Goal: Task Accomplishment & Management: Manage account settings

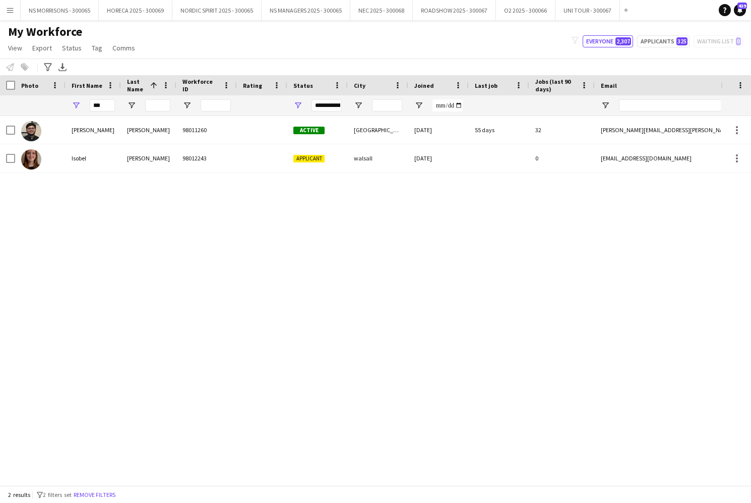
scroll to position [0, 13]
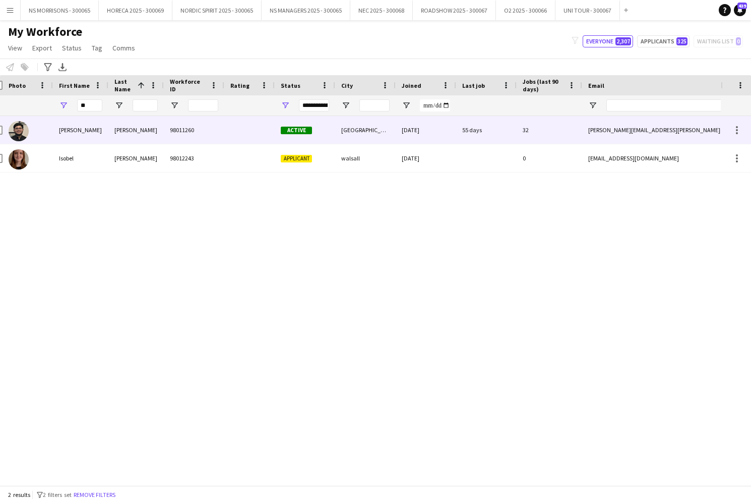
type input "*"
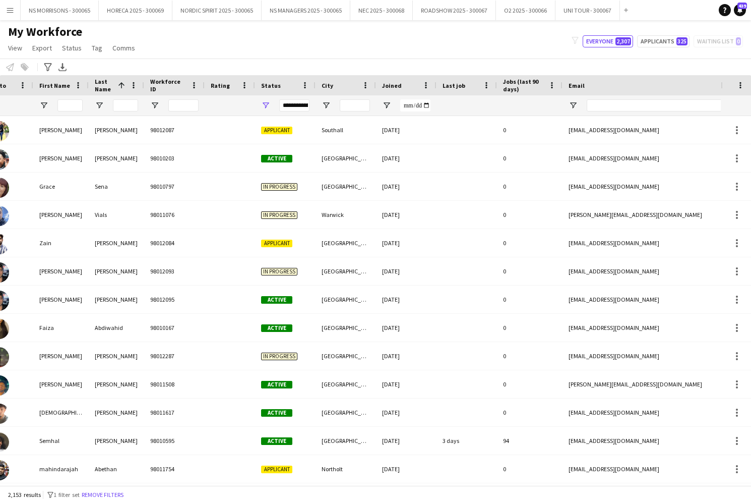
scroll to position [0, 0]
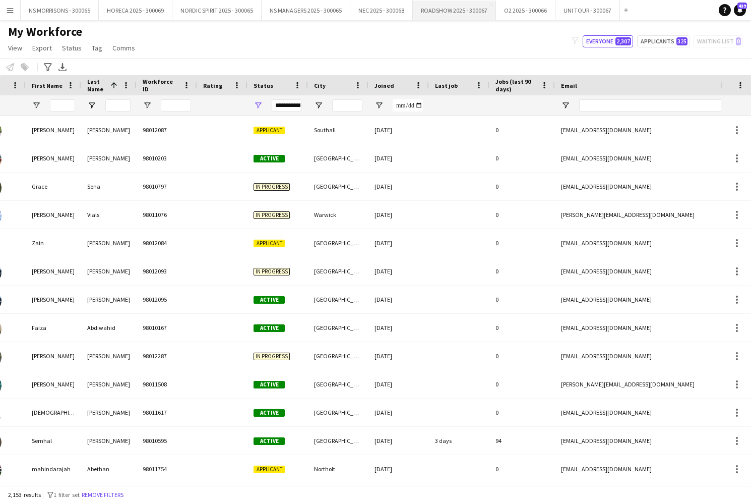
click at [440, 13] on button "ROADSHOW 2025 - 300067 Close" at bounding box center [454, 11] width 83 height 20
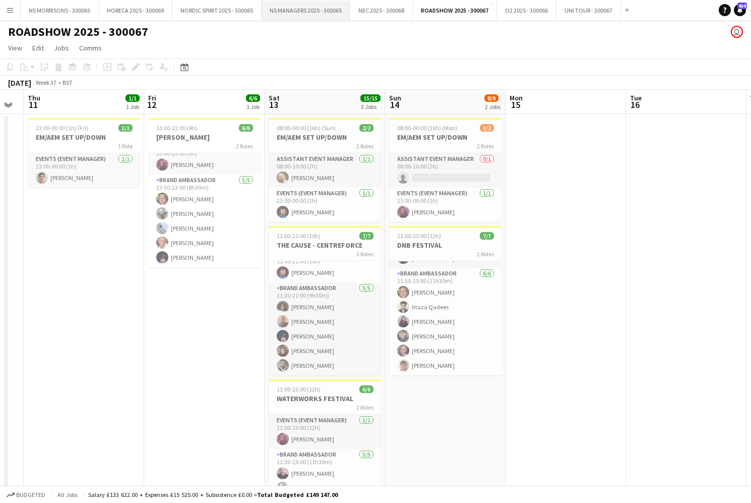
click at [300, 10] on button "NS MANAGERS 2025 - 300065 Close" at bounding box center [306, 11] width 89 height 20
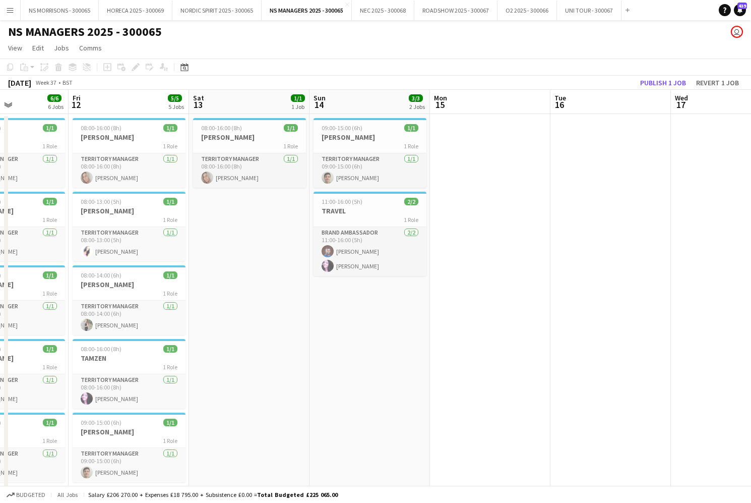
scroll to position [0, 285]
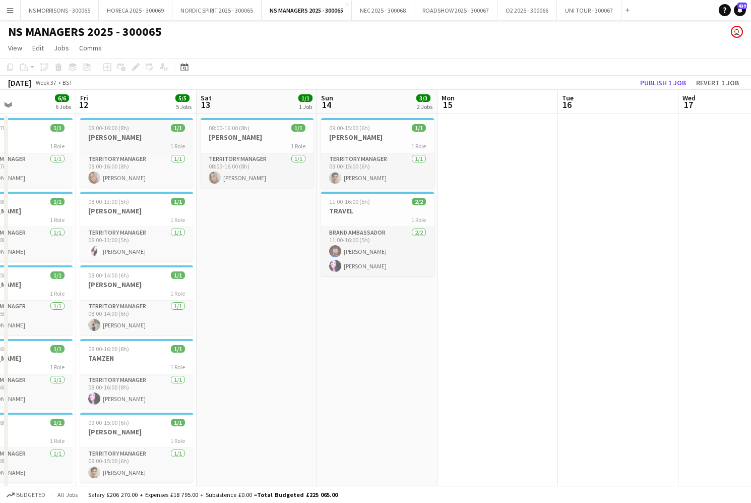
click at [142, 142] on div "1 Role" at bounding box center [136, 146] width 113 height 8
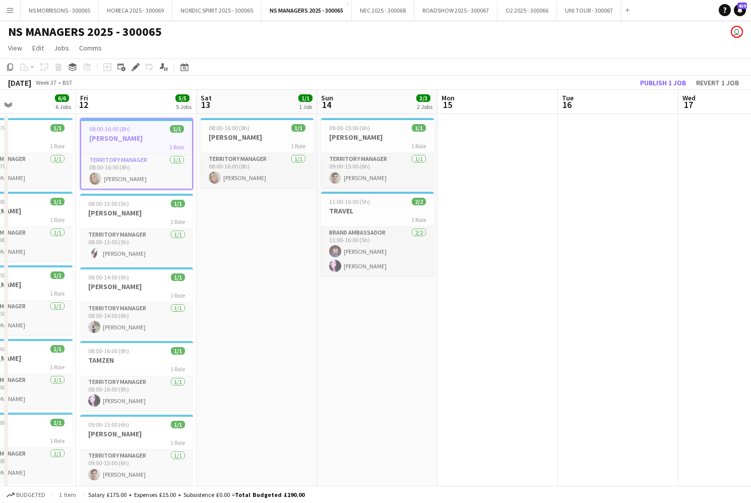
drag, startPoint x: 12, startPoint y: 69, endPoint x: 161, endPoint y: 141, distance: 166.4
click at [12, 69] on icon "Copy" at bounding box center [10, 67] width 8 height 8
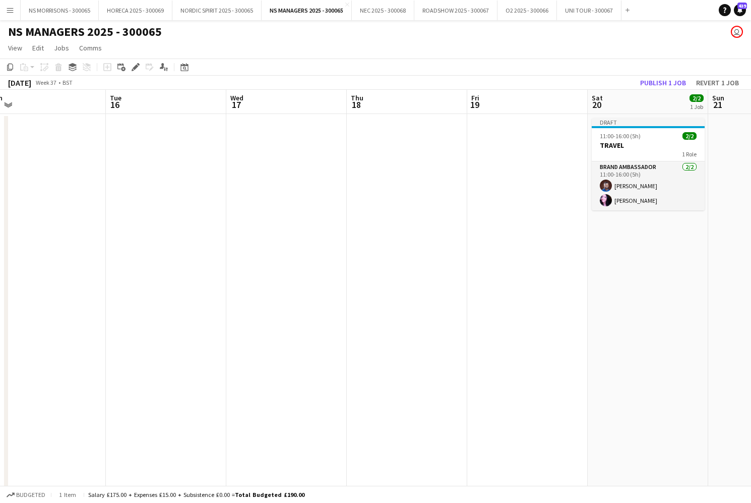
click at [300, 177] on app-date-cell at bounding box center [286, 459] width 120 height 690
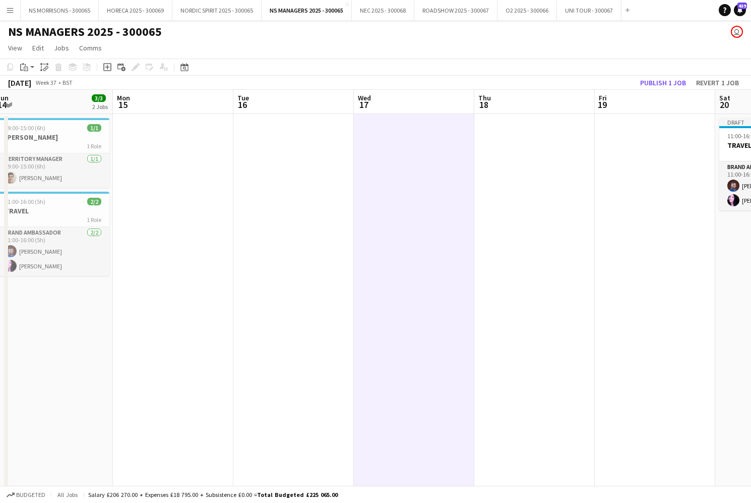
click at [170, 176] on app-date-cell at bounding box center [173, 459] width 120 height 690
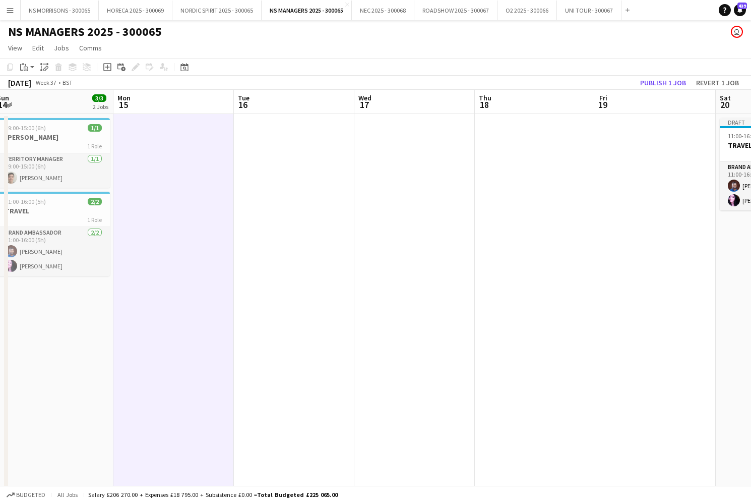
drag, startPoint x: 316, startPoint y: 172, endPoint x: 380, endPoint y: 171, distance: 64.5
click at [316, 172] on app-date-cell at bounding box center [294, 459] width 120 height 690
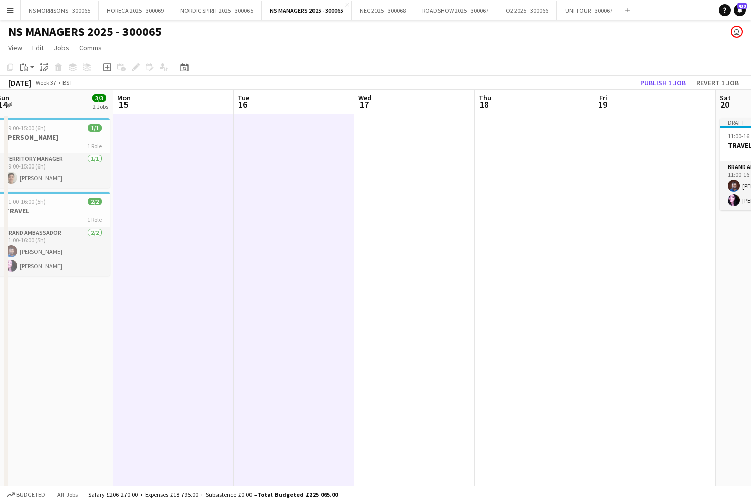
drag, startPoint x: 389, startPoint y: 171, endPoint x: 418, endPoint y: 168, distance: 28.8
click at [391, 170] on app-date-cell at bounding box center [414, 459] width 120 height 690
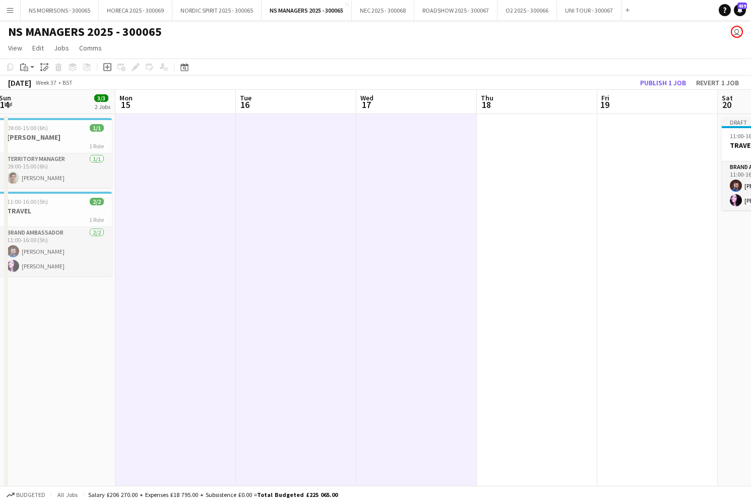
drag, startPoint x: 516, startPoint y: 171, endPoint x: 597, endPoint y: 172, distance: 81.7
click at [516, 171] on app-date-cell at bounding box center [537, 459] width 120 height 690
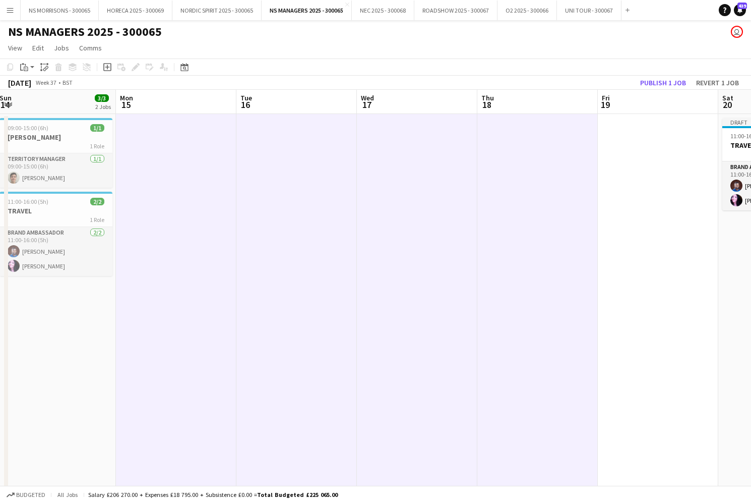
click at [623, 172] on app-date-cell at bounding box center [658, 459] width 120 height 690
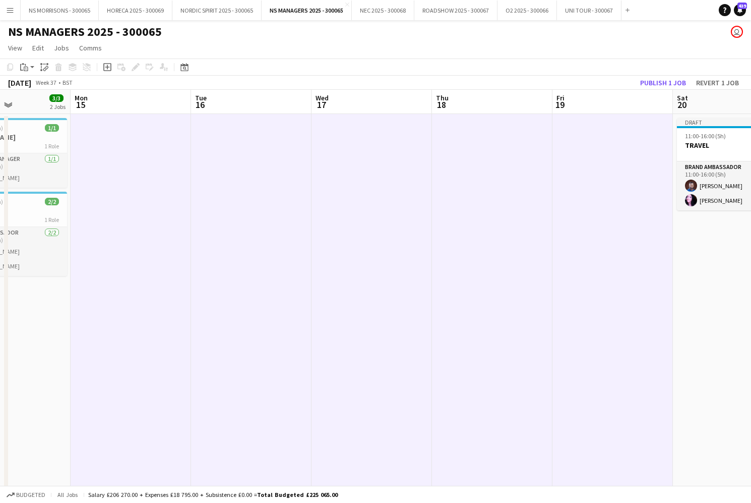
scroll to position [0, 412]
click at [724, 257] on app-date-cell "Draft 11:00-16:00 (5h) 2/2 TRAVEL 1 Role Brand Ambassador [DATE] 11:00-16:00 (5…" at bounding box center [733, 459] width 120 height 690
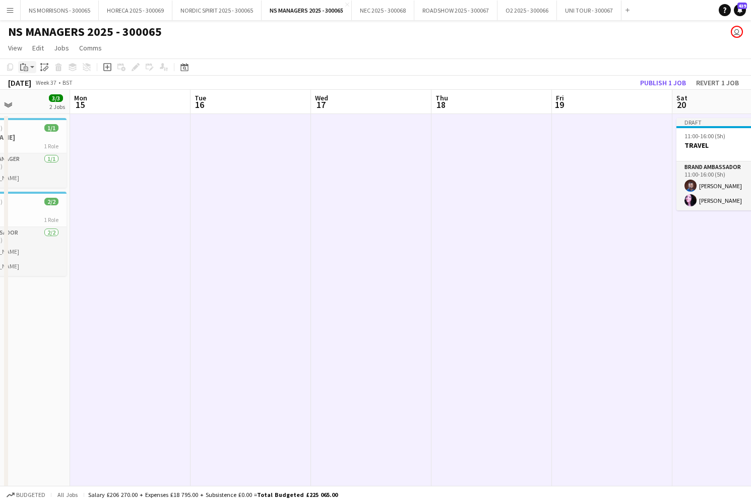
click at [26, 68] on icon at bounding box center [26, 68] width 2 height 1
click at [35, 105] on link "Paste with crew Command Shift V" at bounding box center [67, 103] width 80 height 9
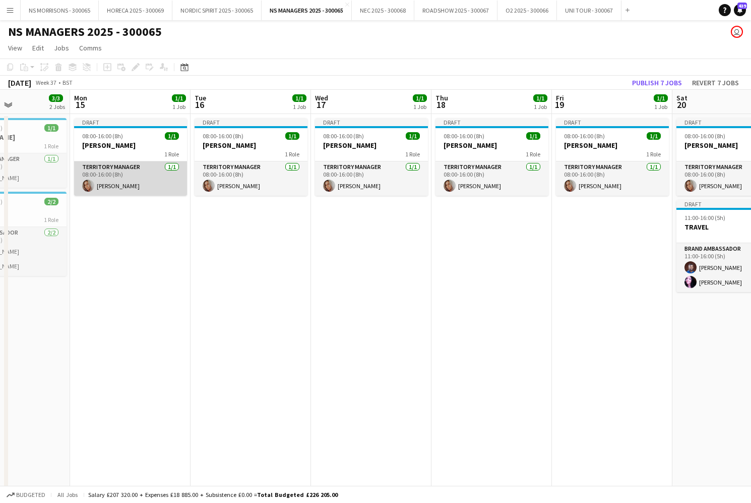
click at [149, 169] on app-card-role "Territory Manager [DATE] 08:00-16:00 (8h) [PERSON_NAME]" at bounding box center [130, 178] width 113 height 34
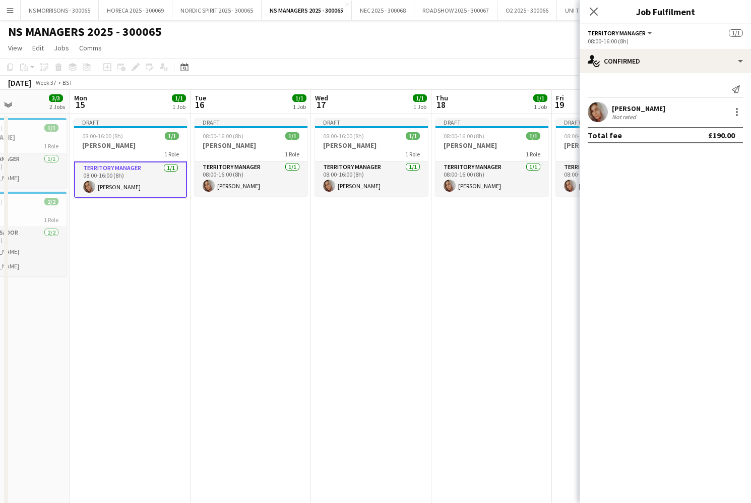
click at [217, 251] on app-date-cell "Draft 08:00-16:00 (8h) 1/1 [PERSON_NAME] 1 Role Territory Manager [DATE] 08:00-…" at bounding box center [251, 459] width 120 height 690
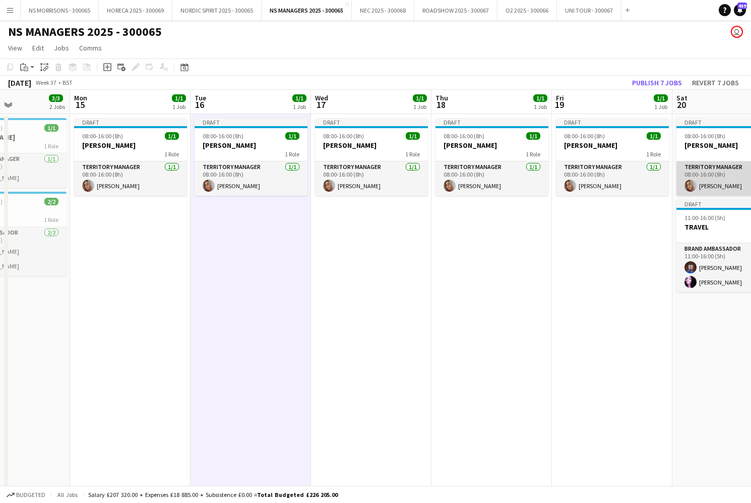
click at [711, 175] on app-card-role "Territory Manager [DATE] 08:00-16:00 (8h) [PERSON_NAME]" at bounding box center [733, 178] width 113 height 34
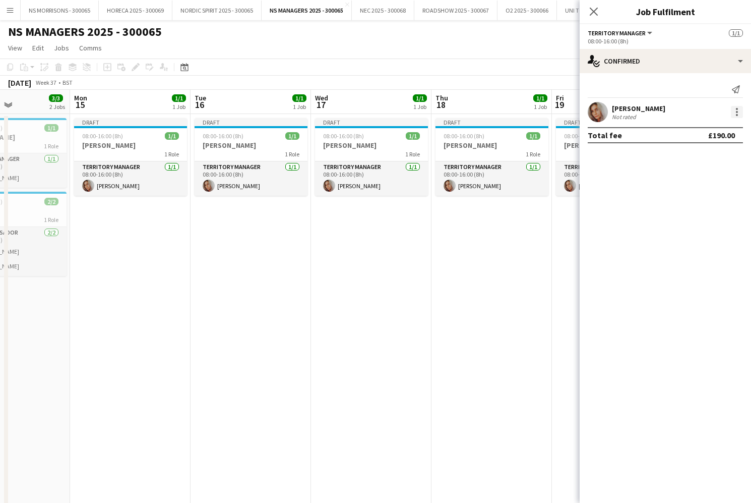
click at [735, 113] on div at bounding box center [737, 112] width 12 height 12
click at [716, 131] on span "Edit fee" at bounding box center [704, 130] width 63 height 9
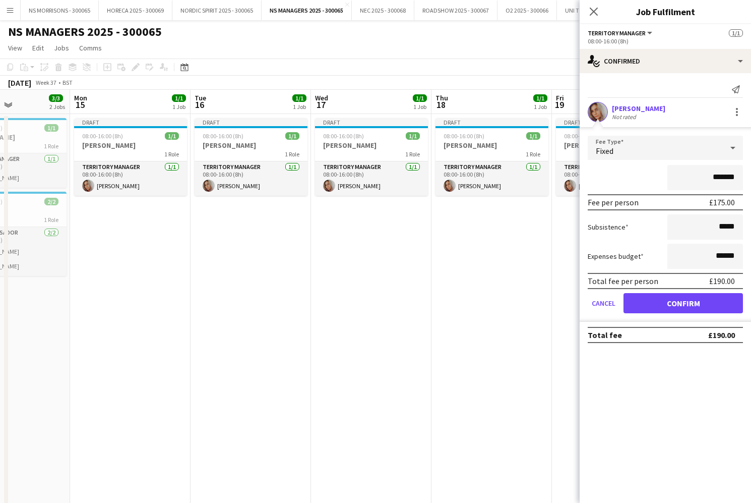
drag, startPoint x: 718, startPoint y: 177, endPoint x: 725, endPoint y: 175, distance: 7.7
click at [725, 176] on input "*******" at bounding box center [705, 177] width 76 height 25
type input "*******"
click at [657, 307] on button "Confirm" at bounding box center [683, 303] width 119 height 20
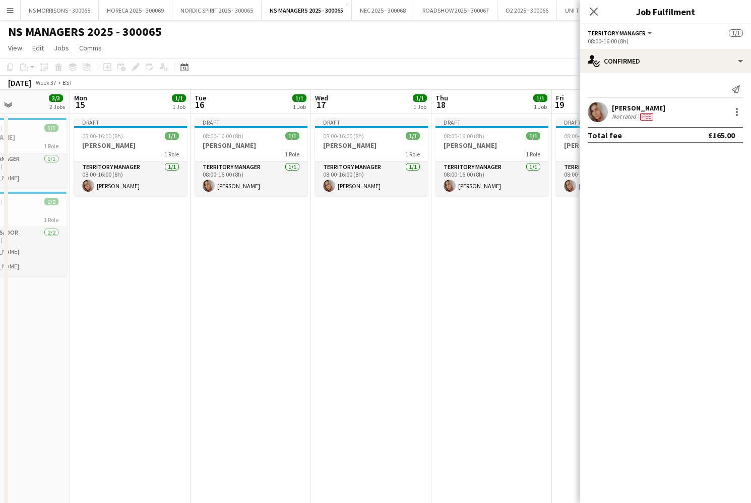
click at [546, 306] on app-date-cell "Draft 08:00-16:00 (8h) 1/1 [PERSON_NAME] 1 Role Territory Manager [DATE] 08:00-…" at bounding box center [492, 459] width 120 height 690
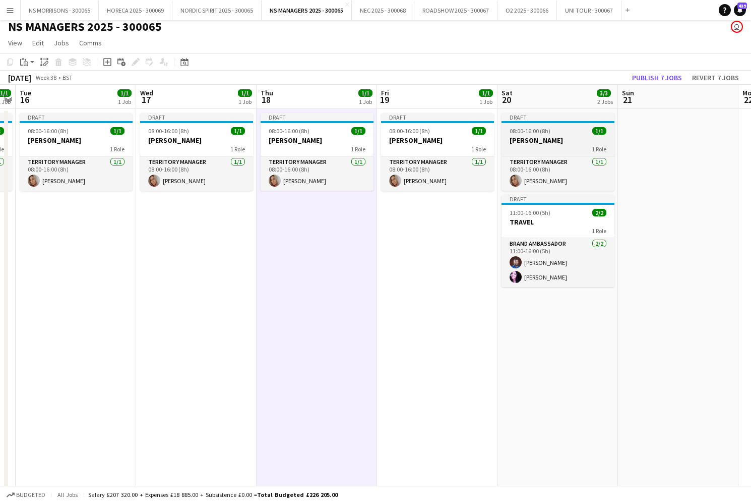
scroll to position [0, 346]
click at [670, 79] on button "Publish 7 jobs" at bounding box center [657, 77] width 58 height 13
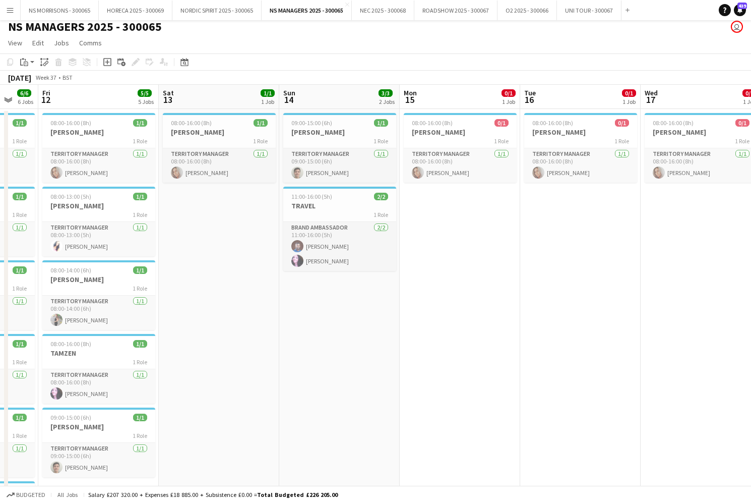
scroll to position [0, 324]
click at [99, 430] on h3 "[PERSON_NAME]" at bounding box center [98, 426] width 113 height 9
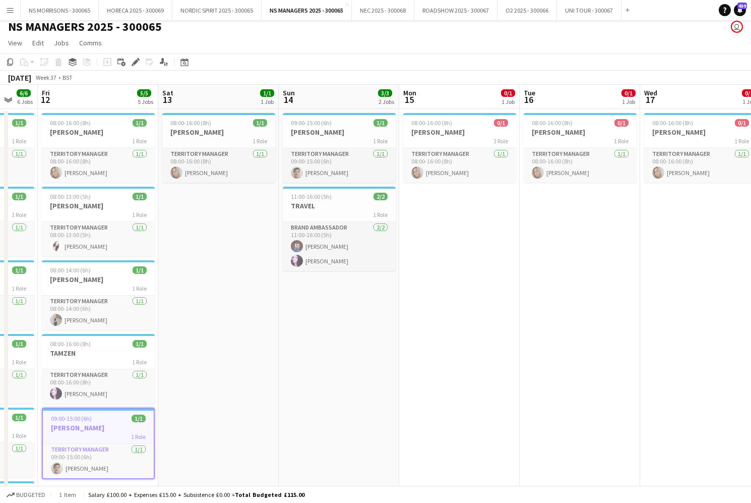
scroll to position [7, 0]
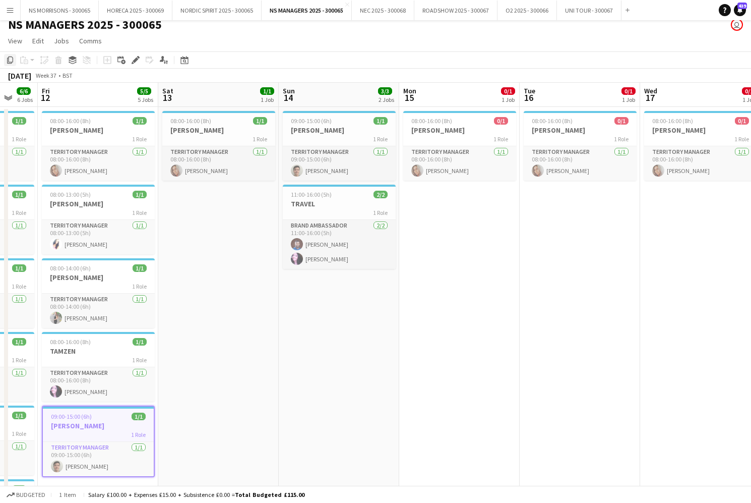
click at [11, 59] on icon "Copy" at bounding box center [10, 60] width 8 height 8
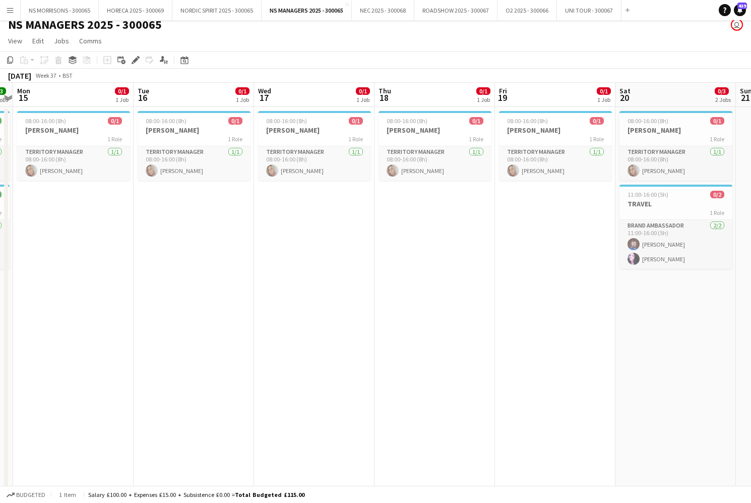
scroll to position [0, 485]
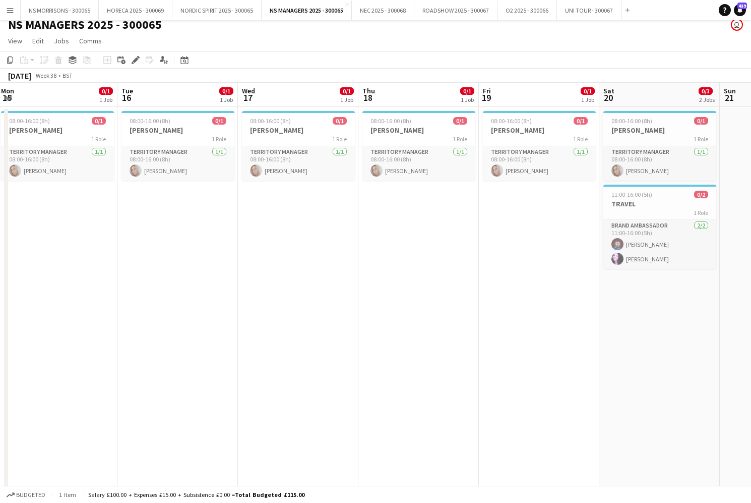
click at [76, 233] on app-date-cell "08:00-16:00 (8h) 0/1 [PERSON_NAME] 1 Role Territory Manager [DATE] 08:00-16:00 …" at bounding box center [57, 452] width 120 height 690
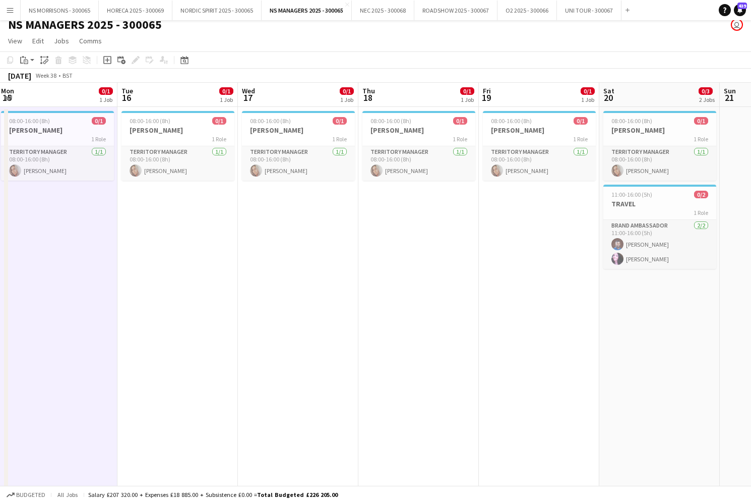
drag, startPoint x: 211, startPoint y: 237, endPoint x: 282, endPoint y: 242, distance: 71.3
click at [211, 237] on app-date-cell "08:00-16:00 (8h) 0/1 [PERSON_NAME] 1 Role Territory Manager [DATE] 08:00-16:00 …" at bounding box center [177, 452] width 120 height 690
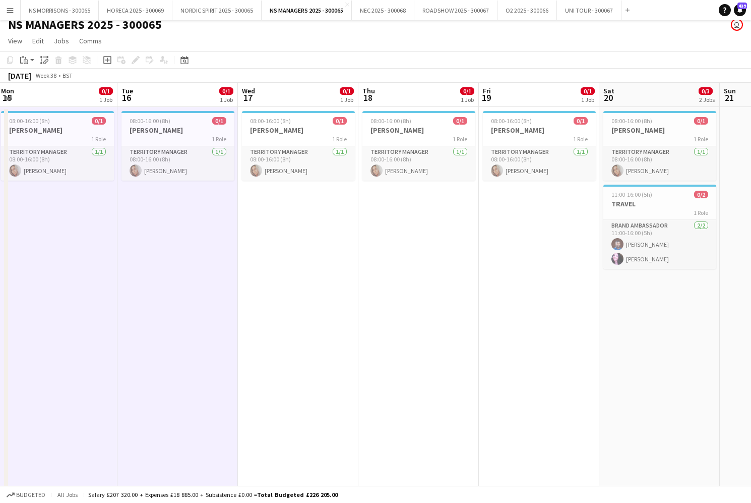
drag, startPoint x: 322, startPoint y: 244, endPoint x: 342, endPoint y: 242, distance: 20.2
click at [322, 244] on app-date-cell "08:00-16:00 (8h) 0/1 [PERSON_NAME] 1 Role Territory Manager [DATE] 08:00-16:00 …" at bounding box center [298, 452] width 120 height 690
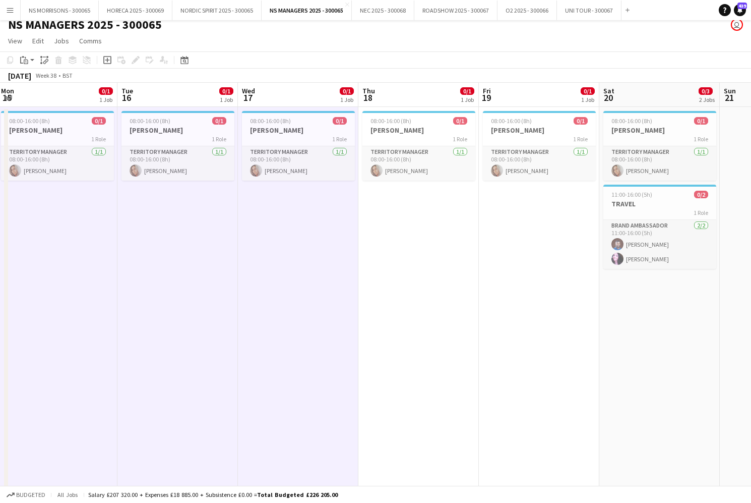
drag, startPoint x: 412, startPoint y: 246, endPoint x: 420, endPoint y: 246, distance: 7.6
click at [413, 246] on app-date-cell "08:00-16:00 (8h) 0/1 [PERSON_NAME] 1 Role Territory Manager [DATE] 08:00-16:00 …" at bounding box center [418, 452] width 120 height 690
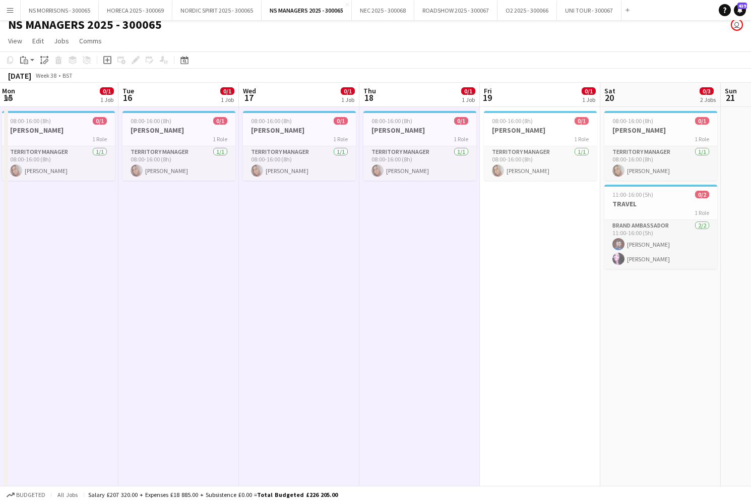
drag, startPoint x: 533, startPoint y: 247, endPoint x: 548, endPoint y: 251, distance: 15.8
click at [533, 247] on app-date-cell "08:00-16:00 (8h) 0/1 [PERSON_NAME] 1 Role Territory Manager [DATE] 08:00-16:00 …" at bounding box center [540, 452] width 120 height 690
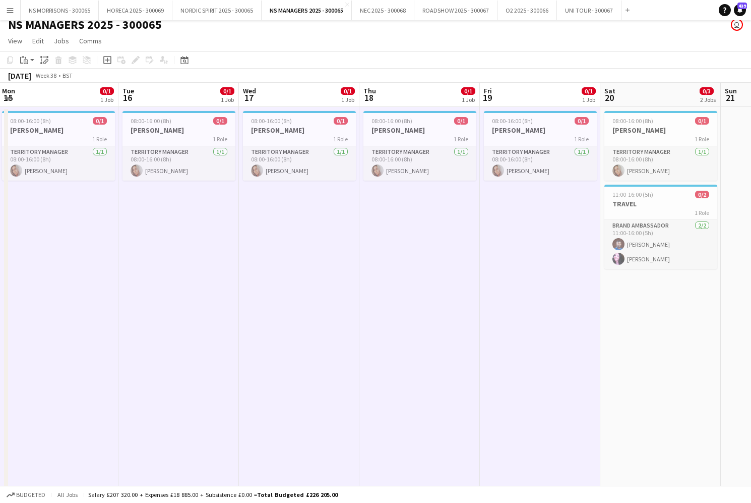
click at [641, 301] on app-date-cell "08:00-16:00 (8h) 0/1 [PERSON_NAME] 1 Role Territory Manager [DATE] 08:00-16:00 …" at bounding box center [660, 452] width 120 height 690
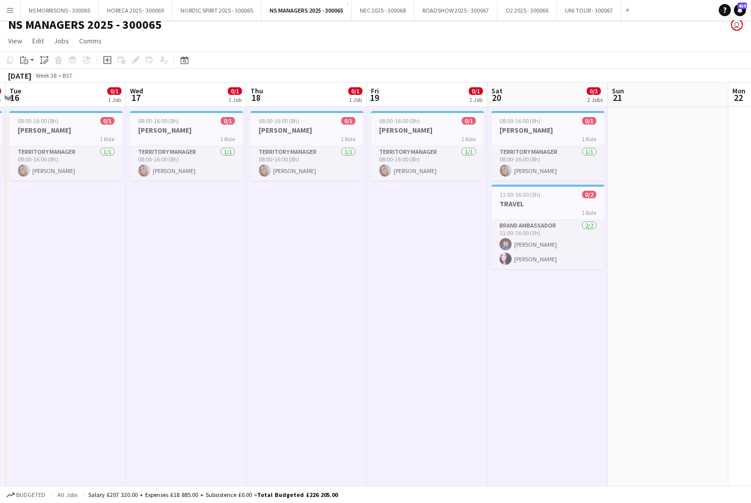
drag, startPoint x: 532, startPoint y: 306, endPoint x: 642, endPoint y: 251, distance: 123.3
click at [533, 306] on app-calendar-viewport "Sat 13 1/1 1 Job Sun 14 3/3 2 Jobs Mon 15 0/1 1 Job Tue 16 0/1 1 Job Wed 17 0/1…" at bounding box center [375, 440] width 751 height 714
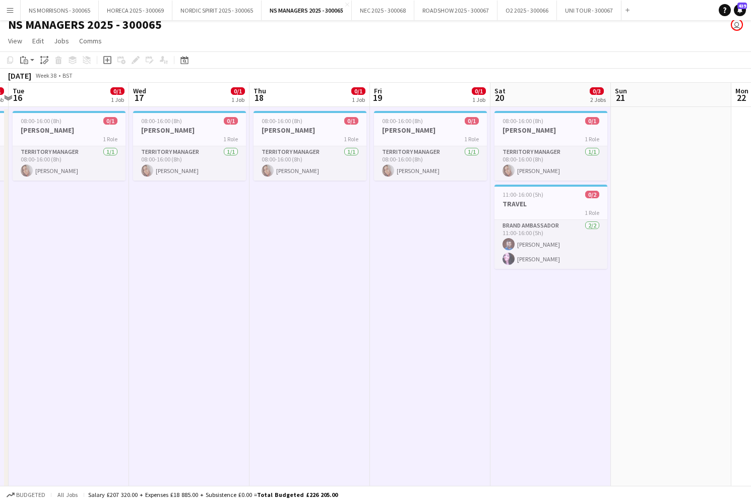
click at [583, 317] on app-date-cell "08:00-16:00 (8h) 0/1 [PERSON_NAME] 1 Role Territory Manager [DATE] 08:00-16:00 …" at bounding box center [551, 452] width 120 height 690
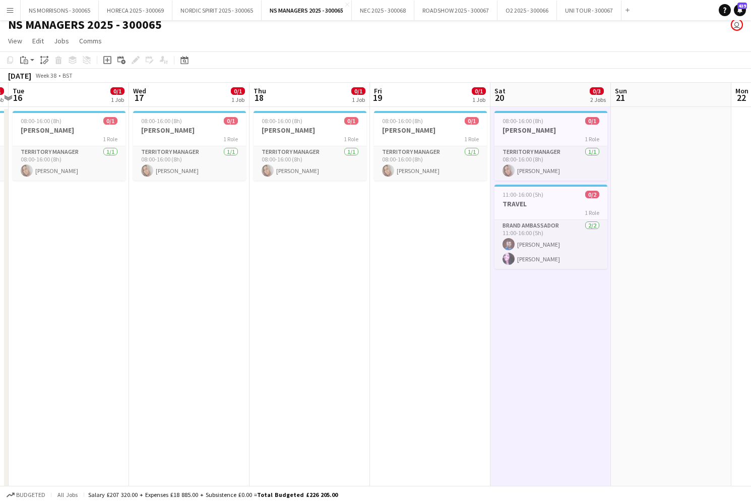
click at [689, 230] on app-date-cell at bounding box center [671, 452] width 120 height 690
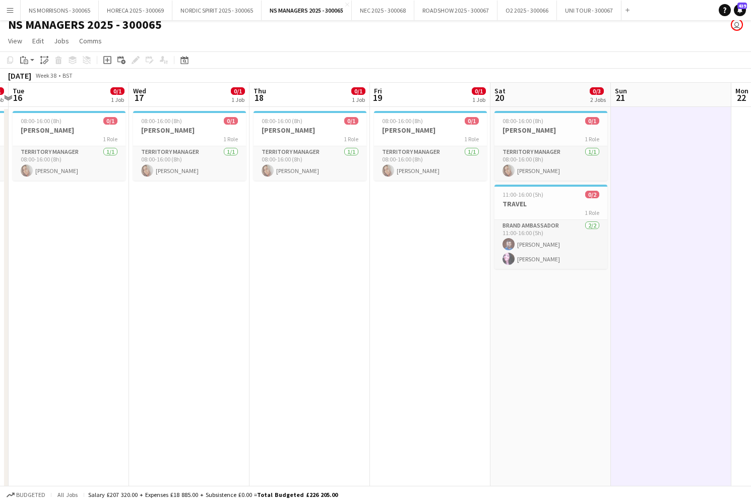
drag, startPoint x: 425, startPoint y: 265, endPoint x: 384, endPoint y: 262, distance: 41.9
click at [425, 265] on app-date-cell "08:00-16:00 (8h) 0/1 [PERSON_NAME] 1 Role Territory Manager [DATE] 08:00-16:00 …" at bounding box center [430, 452] width 120 height 690
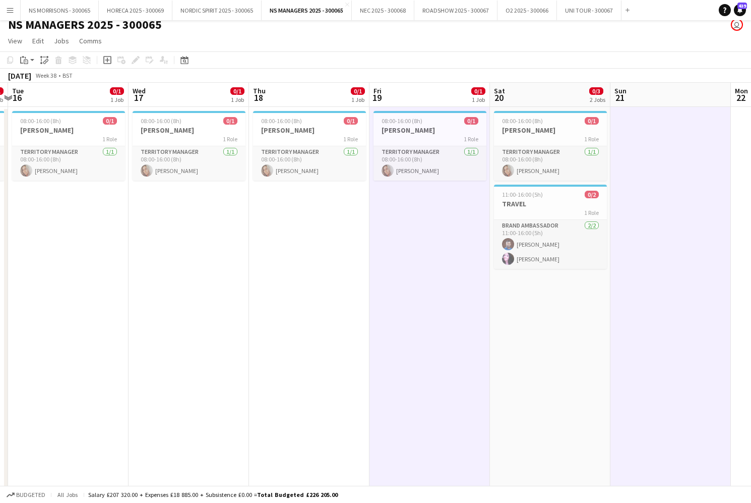
drag, startPoint x: 294, startPoint y: 261, endPoint x: 265, endPoint y: 261, distance: 29.2
click at [294, 261] on app-date-cell "08:00-16:00 (8h) 0/1 [PERSON_NAME] 1 Role Territory Manager [DATE] 08:00-16:00 …" at bounding box center [309, 452] width 120 height 690
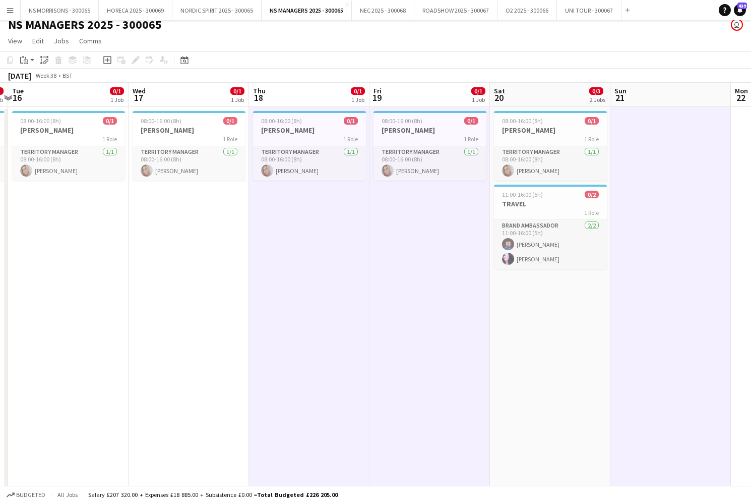
drag, startPoint x: 171, startPoint y: 258, endPoint x: 191, endPoint y: 262, distance: 20.0
click at [171, 258] on app-date-cell "08:00-16:00 (8h) 0/1 [PERSON_NAME] 1 Role Territory Manager [DATE] 08:00-16:00 …" at bounding box center [189, 452] width 120 height 690
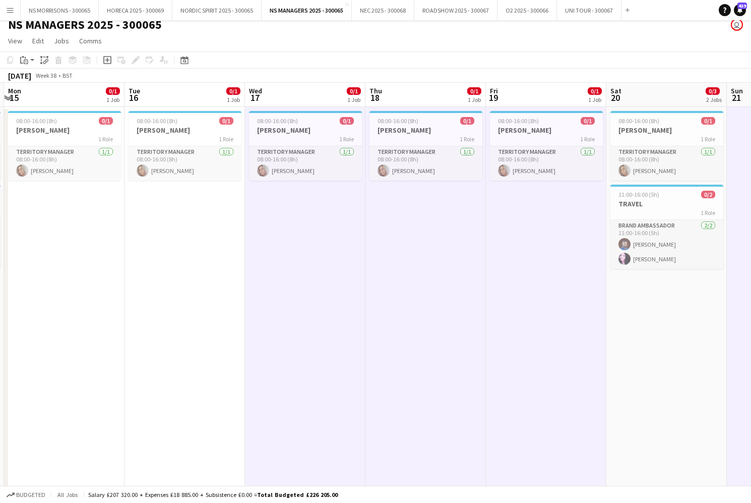
click at [192, 262] on app-date-cell "08:00-16:00 (8h) 0/1 [PERSON_NAME] 1 Role Territory Manager [DATE] 08:00-16:00 …" at bounding box center [185, 452] width 120 height 690
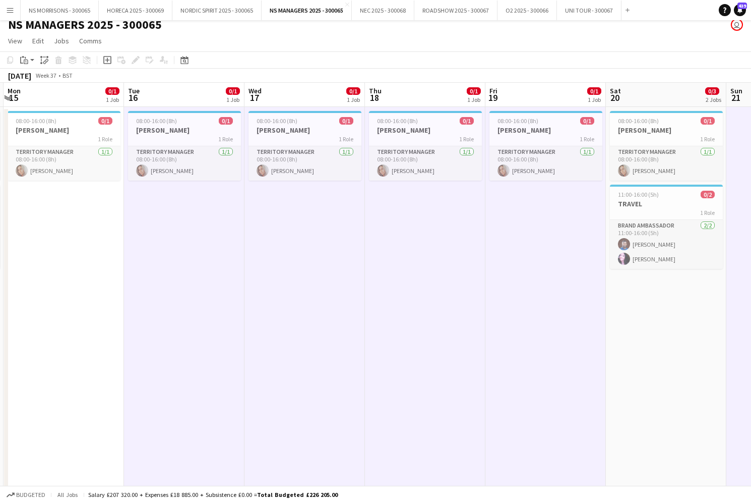
click at [72, 258] on app-date-cell "08:00-16:00 (8h) 0/1 [PERSON_NAME] 1 Role Territory Manager [DATE] 08:00-16:00 …" at bounding box center [64, 452] width 120 height 690
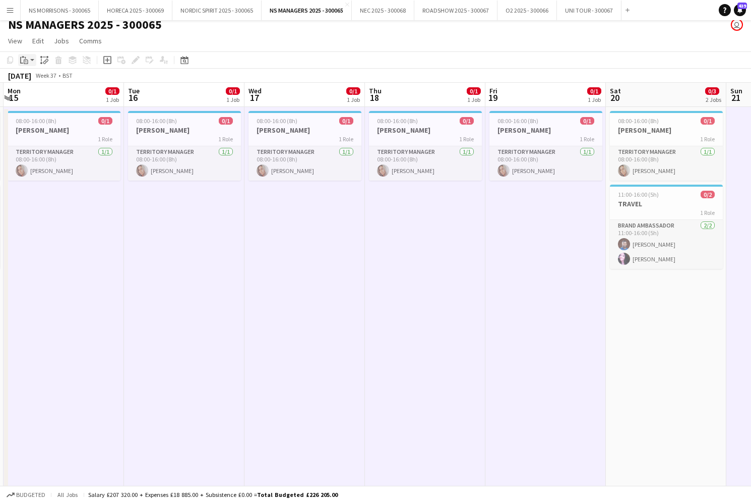
click at [24, 59] on icon at bounding box center [26, 61] width 5 height 5
click at [37, 99] on link "Paste with crew Command Shift V" at bounding box center [67, 96] width 80 height 9
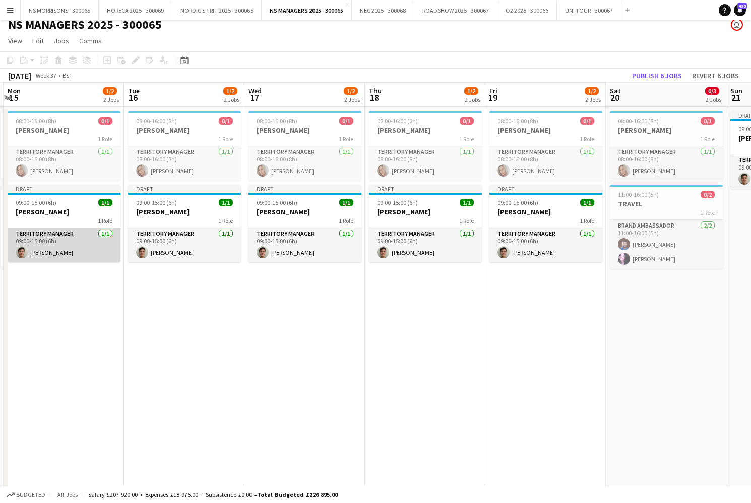
click at [58, 234] on app-card-role "Territory Manager [DATE] 09:00-15:00 (6h) [PERSON_NAME]" at bounding box center [64, 245] width 113 height 34
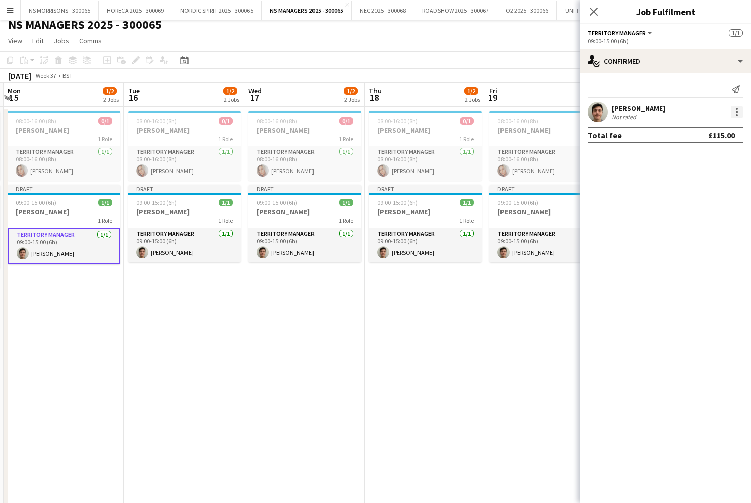
click at [735, 107] on div at bounding box center [737, 112] width 12 height 12
drag, startPoint x: 731, startPoint y: 123, endPoint x: 623, endPoint y: 231, distance: 152.6
click at [730, 123] on button "Edit fee" at bounding box center [703, 130] width 79 height 24
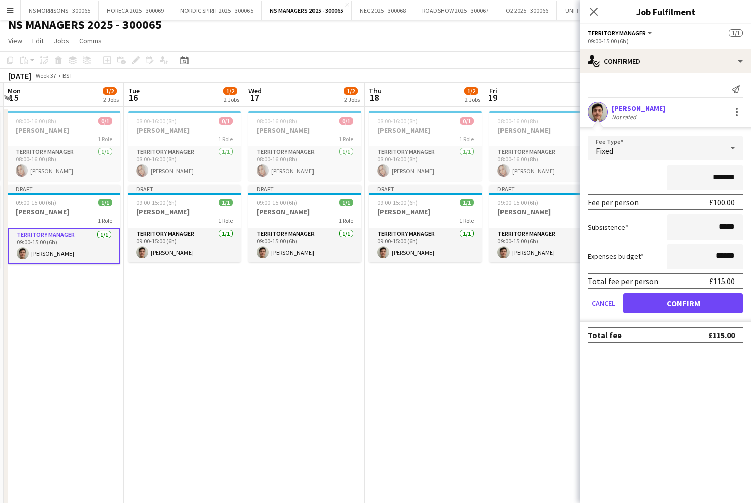
drag, startPoint x: 439, startPoint y: 363, endPoint x: 506, endPoint y: 272, distance: 113.2
click at [440, 360] on app-date-cell "08:00-16:00 (8h) 0/1 [PERSON_NAME] 1 Role Territory Manager [DATE] 08:00-16:00 …" at bounding box center [425, 452] width 120 height 690
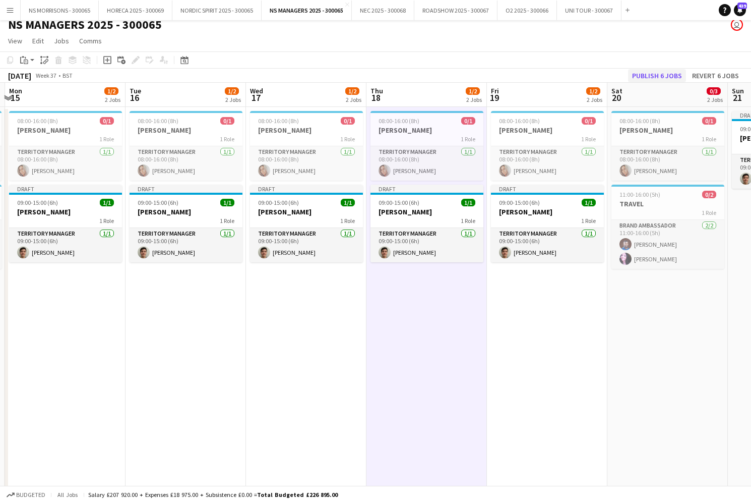
click at [674, 70] on button "Publish 6 jobs" at bounding box center [657, 75] width 58 height 13
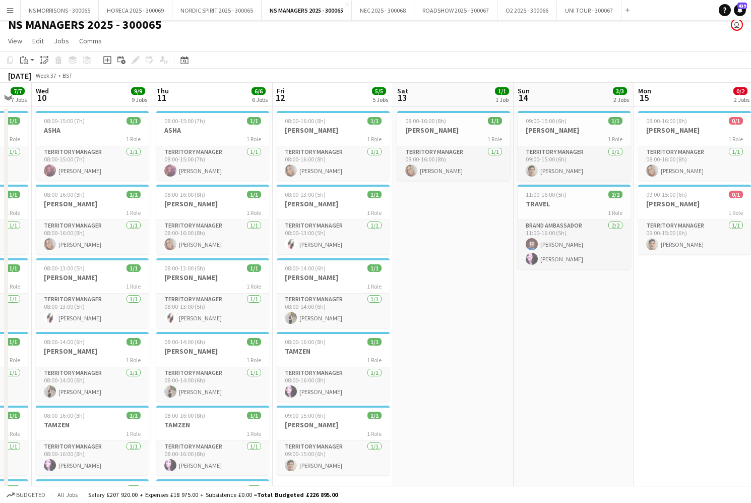
scroll to position [0, 313]
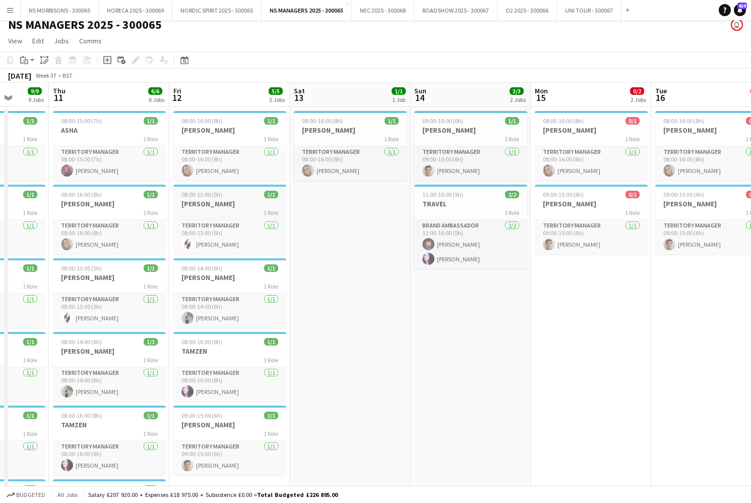
click at [211, 210] on div "1 Role" at bounding box center [229, 212] width 113 height 8
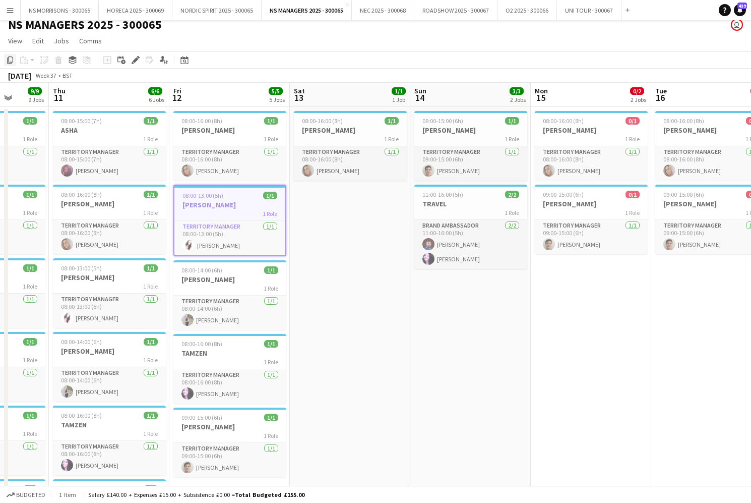
click at [9, 61] on icon at bounding box center [10, 59] width 6 height 7
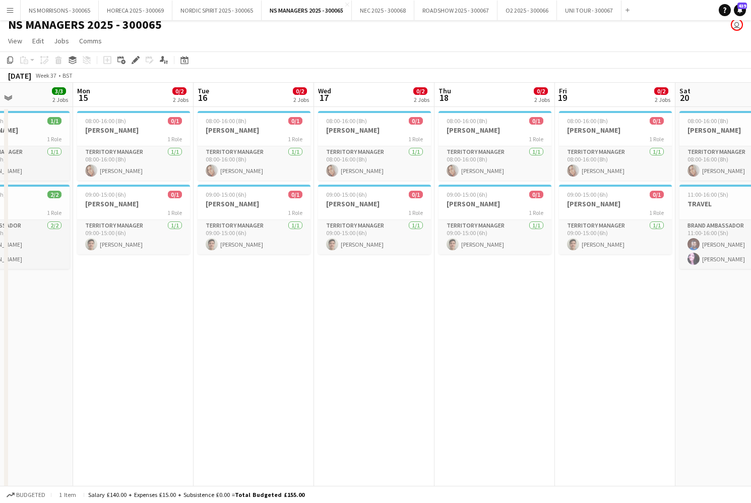
drag, startPoint x: 157, startPoint y: 310, endPoint x: 166, endPoint y: 309, distance: 9.2
click at [158, 310] on app-date-cell "08:00-16:00 (8h) 0/1 [PERSON_NAME] 1 Role Territory Manager [DATE] 08:00-16:00 …" at bounding box center [133, 452] width 120 height 690
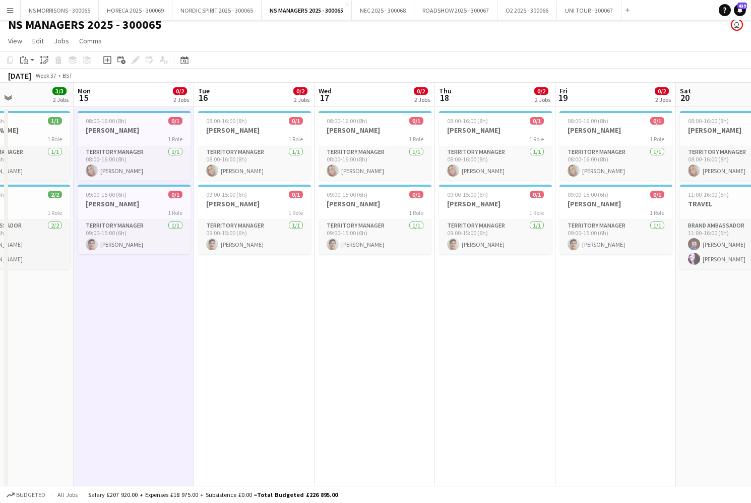
click at [288, 305] on app-date-cell "08:00-16:00 (8h) 0/1 [PERSON_NAME] 1 Role Territory Manager [DATE] 08:00-16:00 …" at bounding box center [254, 452] width 120 height 690
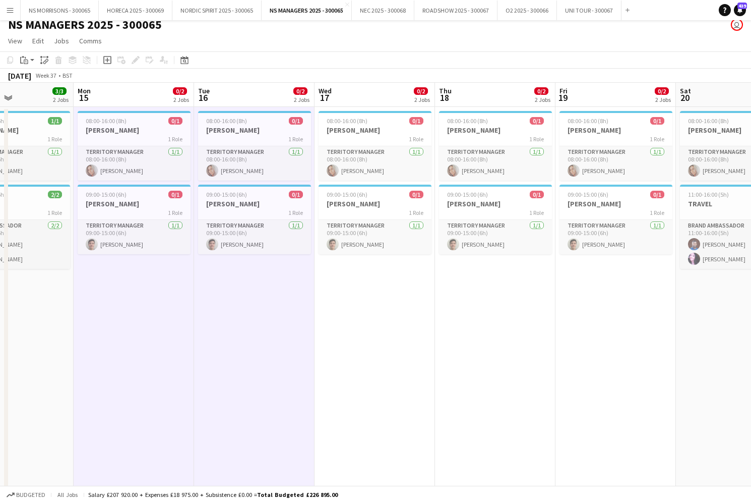
drag, startPoint x: 353, startPoint y: 303, endPoint x: 462, endPoint y: 300, distance: 108.9
click at [355, 303] on app-date-cell "08:00-16:00 (8h) 0/1 [PERSON_NAME] 1 Role Territory Manager [DATE] 08:00-16:00 …" at bounding box center [375, 452] width 120 height 690
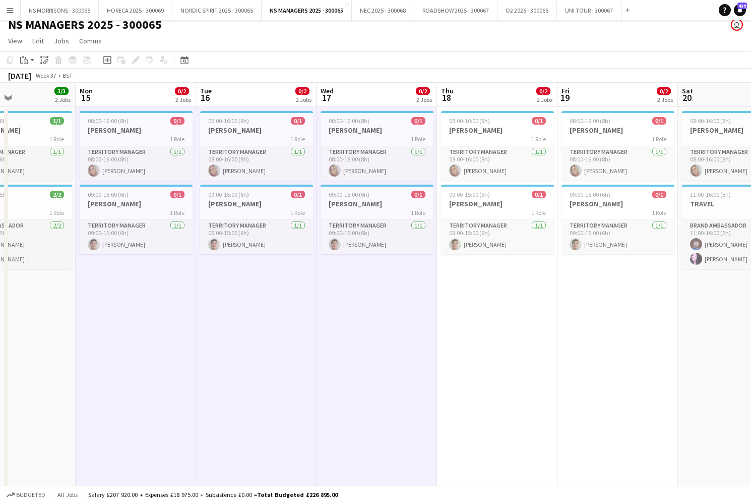
drag, startPoint x: 467, startPoint y: 300, endPoint x: 592, endPoint y: 298, distance: 125.1
click at [467, 300] on app-date-cell "08:00-16:00 (8h) 0/1 [PERSON_NAME] 1 Role Territory Manager [DATE] 08:00-16:00 …" at bounding box center [497, 452] width 120 height 690
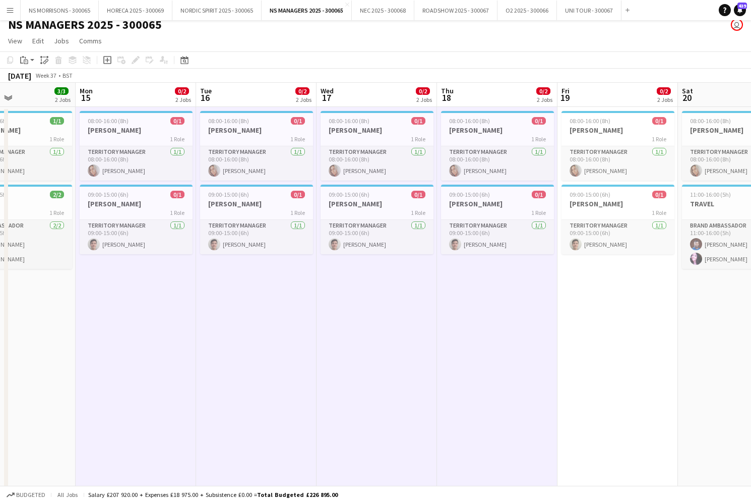
click at [626, 297] on app-date-cell "08:00-16:00 (8h) 0/1 [PERSON_NAME] 1 Role Territory Manager [DATE] 08:00-16:00 …" at bounding box center [618, 452] width 120 height 690
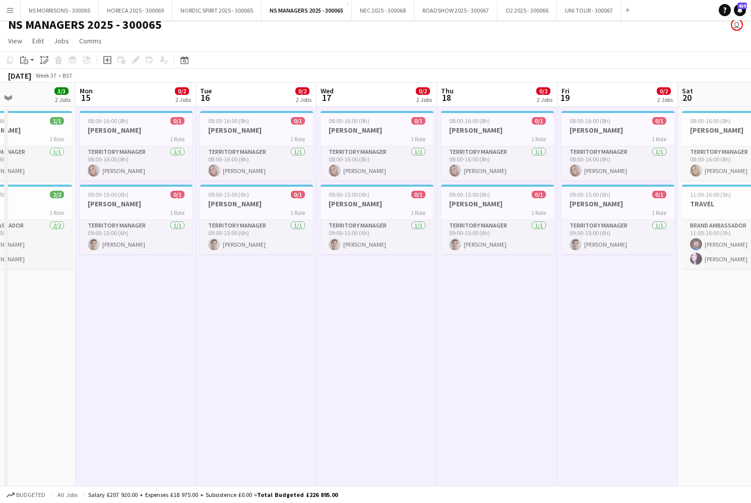
click at [702, 313] on app-date-cell "08:00-16:00 (8h) 0/1 [PERSON_NAME] 1 Role Territory Manager [DATE] 08:00-16:00 …" at bounding box center [738, 452] width 120 height 690
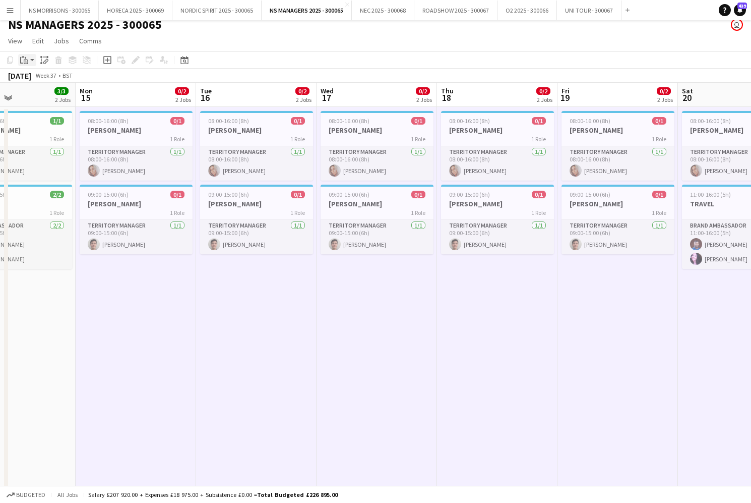
click at [23, 59] on icon "Paste" at bounding box center [24, 60] width 8 height 8
click at [37, 97] on link "Paste with crew Command Shift V" at bounding box center [67, 96] width 80 height 9
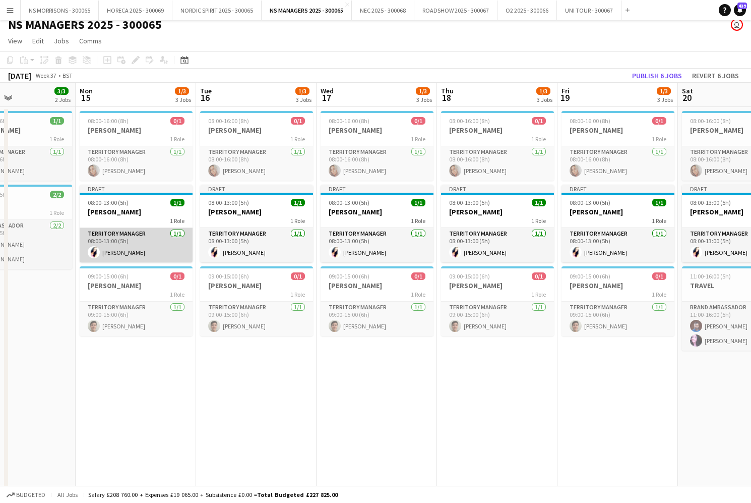
click at [142, 251] on app-card-role "Territory Manager [DATE] 08:00-13:00 (5h) [PERSON_NAME]" at bounding box center [136, 245] width 113 height 34
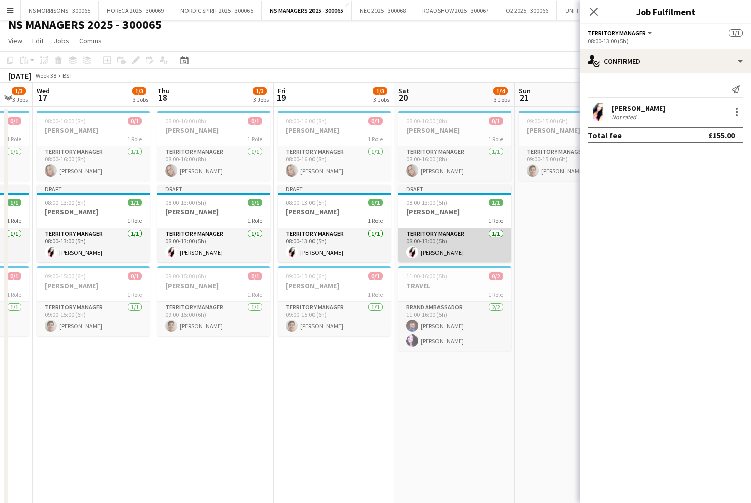
scroll to position [0, 329]
click at [463, 233] on app-card-role "Territory Manager [DATE] 08:00-13:00 (5h) [PERSON_NAME]" at bounding box center [454, 245] width 113 height 34
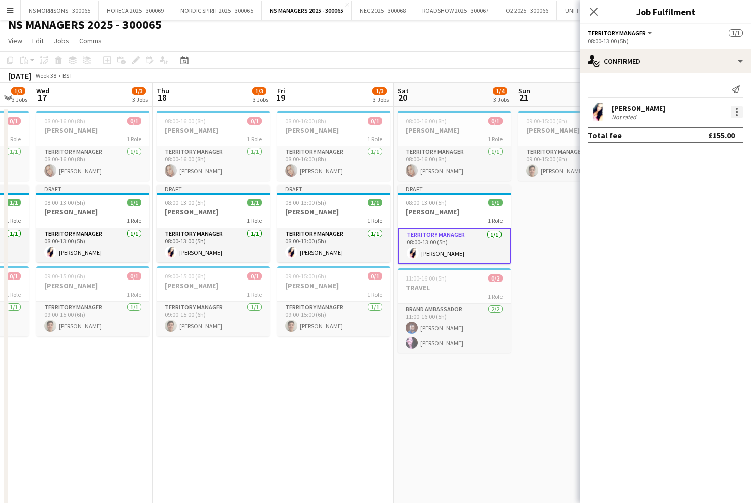
click at [739, 109] on div at bounding box center [737, 112] width 12 height 12
click at [720, 138] on button "Edit fee" at bounding box center [703, 130] width 79 height 24
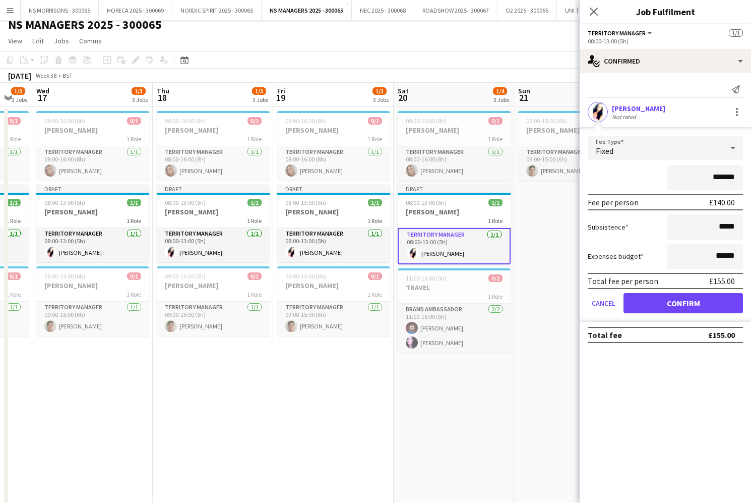
drag, startPoint x: 713, startPoint y: 179, endPoint x: 741, endPoint y: 171, distance: 28.4
click at [741, 171] on input "*******" at bounding box center [705, 177] width 76 height 25
drag, startPoint x: 712, startPoint y: 178, endPoint x: 741, endPoint y: 176, distance: 28.3
click at [739, 176] on input "**********" at bounding box center [705, 177] width 76 height 25
type input "****"
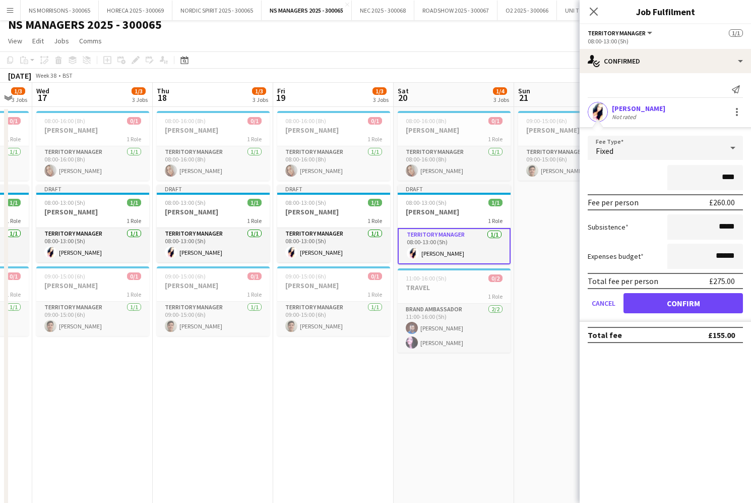
click at [670, 303] on button "Confirm" at bounding box center [683, 303] width 119 height 20
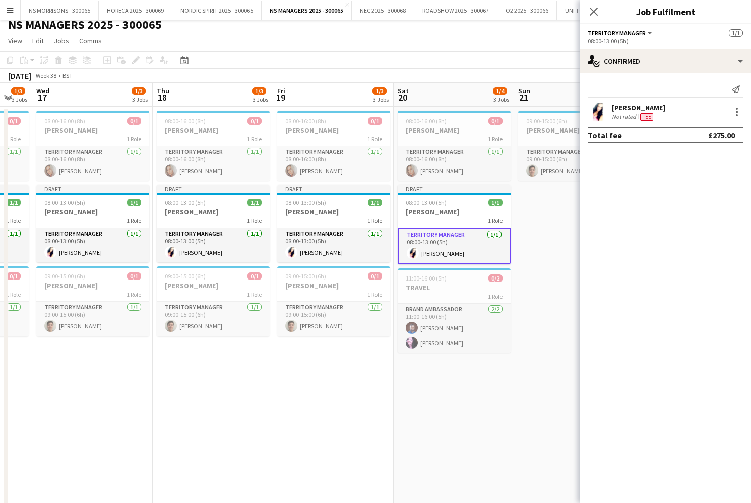
click at [538, 224] on app-date-cell "09:00-15:00 (6h) 0/1 [PERSON_NAME] 1 Role Territory Manager [DATE] 09:00-15:00 …" at bounding box center [574, 452] width 120 height 690
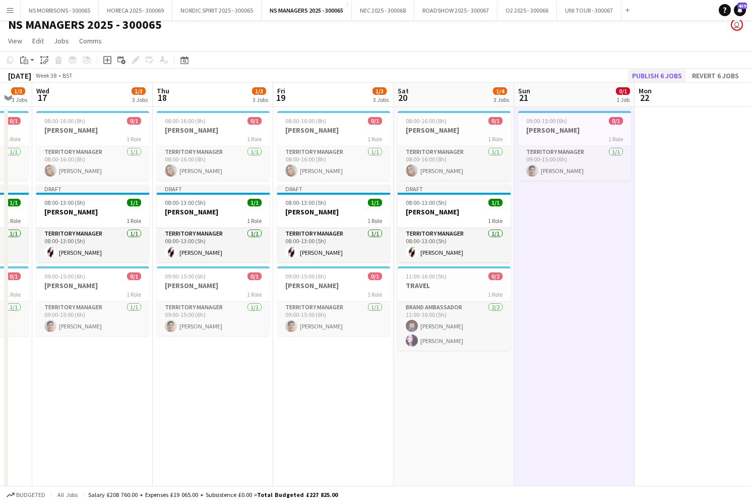
click at [650, 77] on button "Publish 6 jobs" at bounding box center [657, 75] width 58 height 13
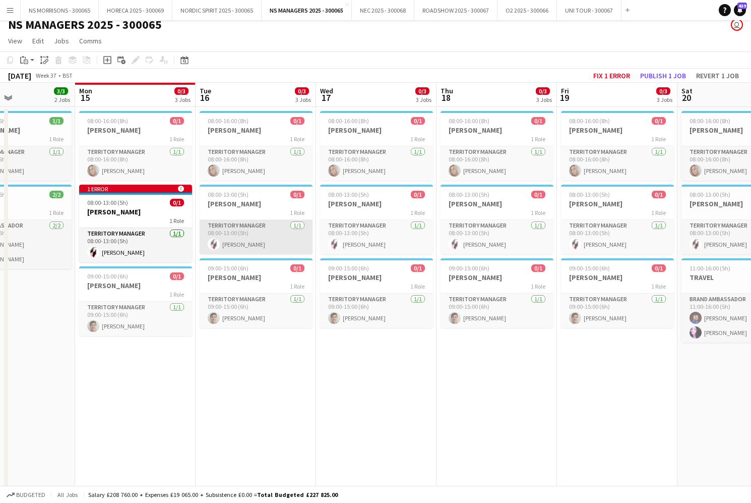
scroll to position [0, 289]
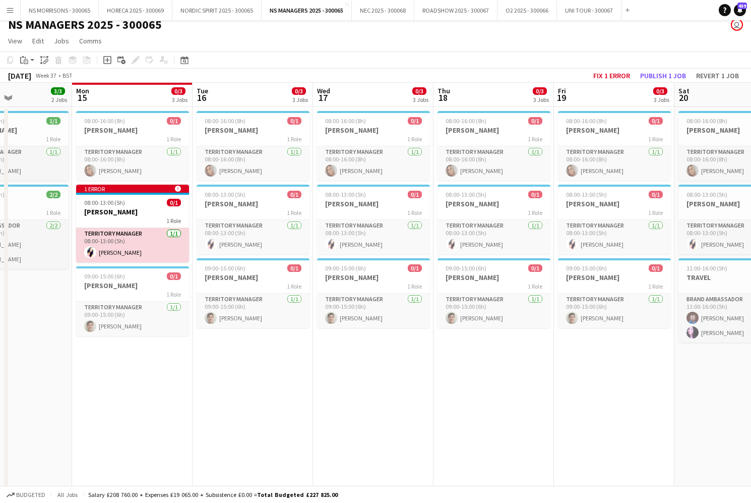
click at [127, 239] on app-card-role "Territory Manager [DATE] 08:00-13:00 (5h) [PERSON_NAME]" at bounding box center [132, 245] width 113 height 34
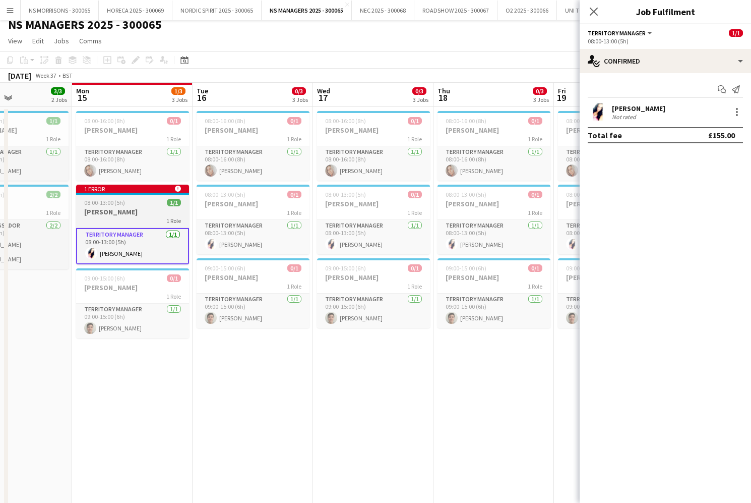
click at [126, 227] on app-job-card "1 error alert-circle 08:00-13:00 (5h) 1/1 [PERSON_NAME] 1 Role Territory Manage…" at bounding box center [132, 225] width 113 height 80
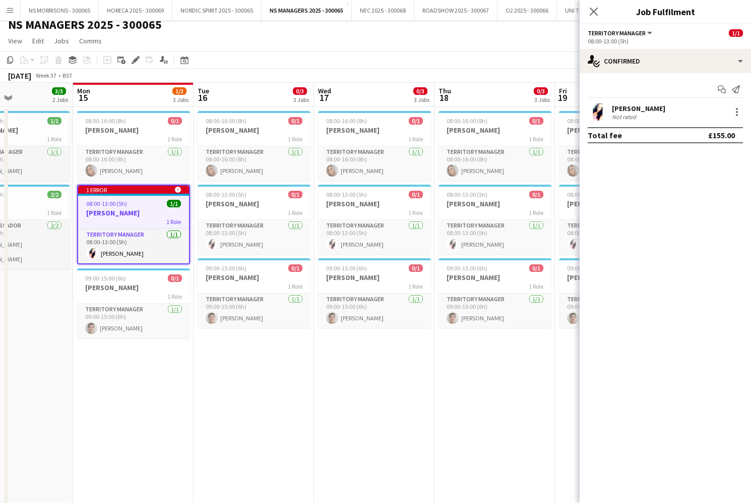
drag, startPoint x: 159, startPoint y: 424, endPoint x: 167, endPoint y: 413, distance: 14.1
click at [161, 422] on app-date-cell "08:00-16:00 (8h) 0/1 [PERSON_NAME] 1 Role Territory Manager [DATE] 08:00-16:00 …" at bounding box center [133, 452] width 120 height 690
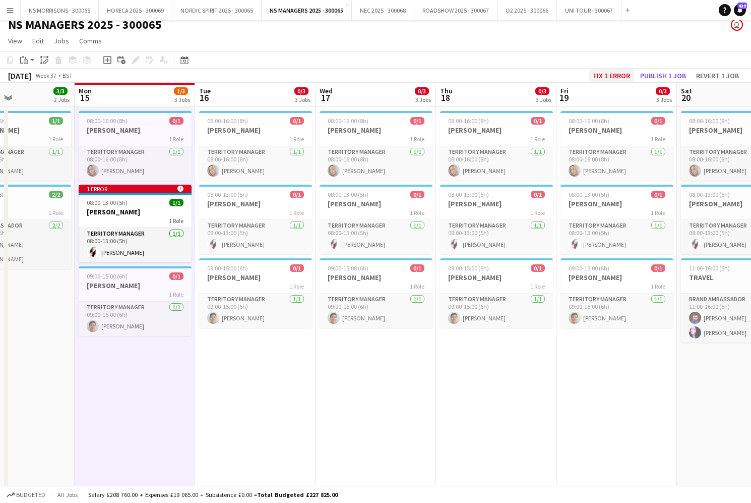
click at [617, 73] on button "Fix 1 error" at bounding box center [611, 75] width 45 height 13
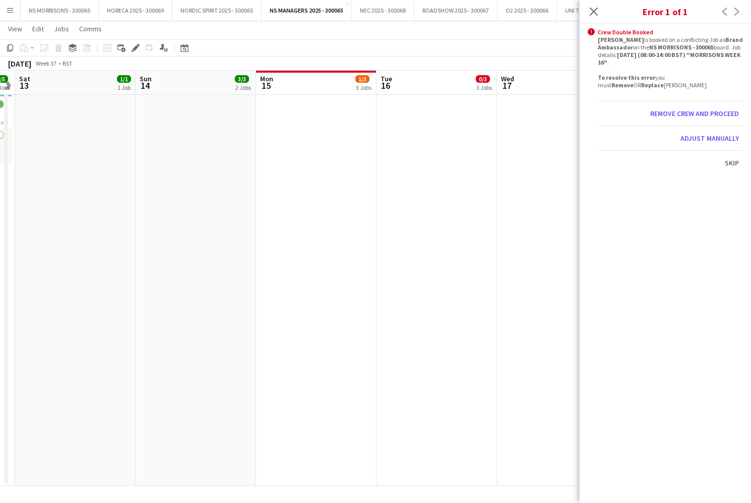
click at [466, 142] on app-date-cell "08:00-16:00 (8h) 0/1 [PERSON_NAME] 1 Role Territory Manager [DATE] 08:00-16:00 …" at bounding box center [437, 141] width 120 height 690
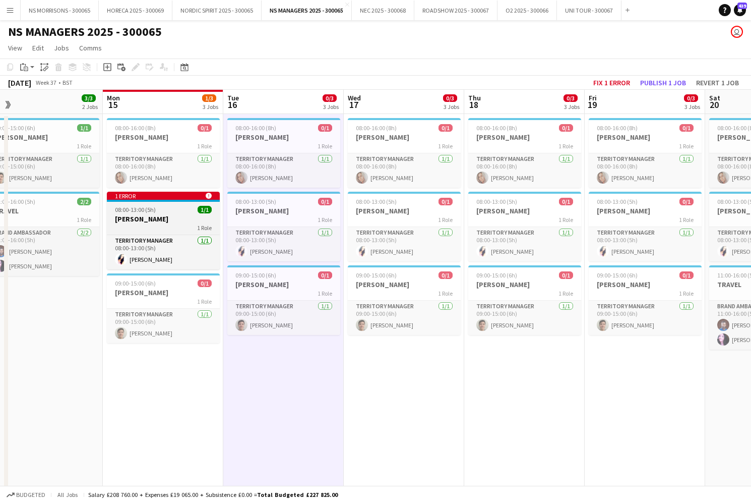
scroll to position [0, 276]
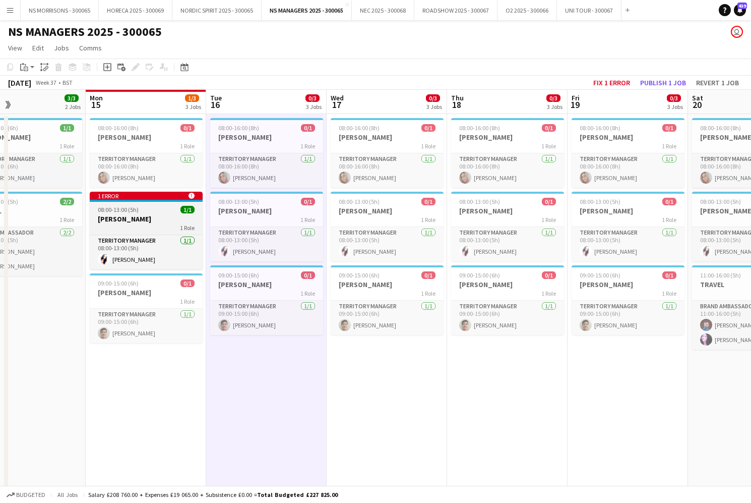
click at [119, 223] on h3 "[PERSON_NAME]" at bounding box center [146, 218] width 113 height 9
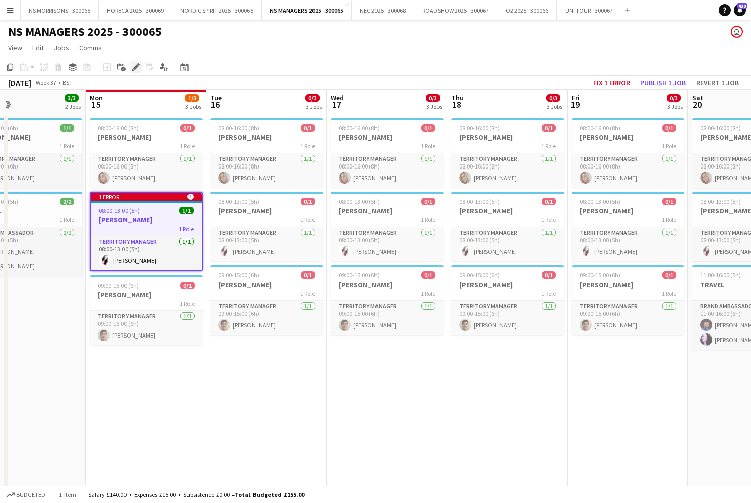
click at [140, 66] on div "Edit" at bounding box center [136, 67] width 12 height 12
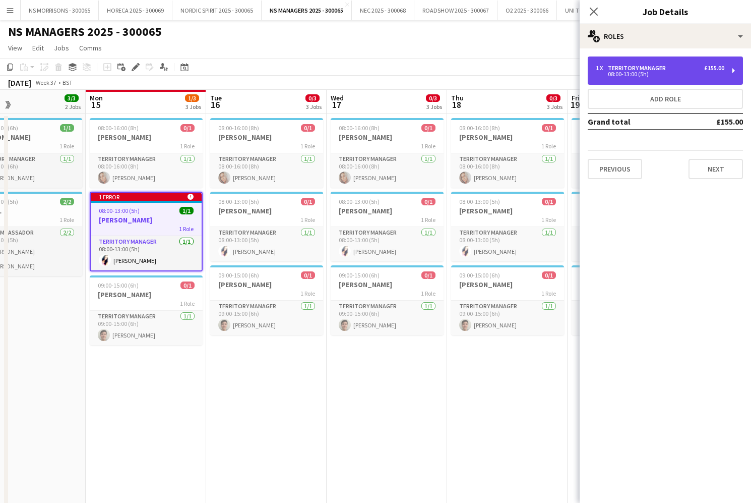
click at [685, 76] on div "08:00-13:00 (5h)" at bounding box center [660, 74] width 129 height 5
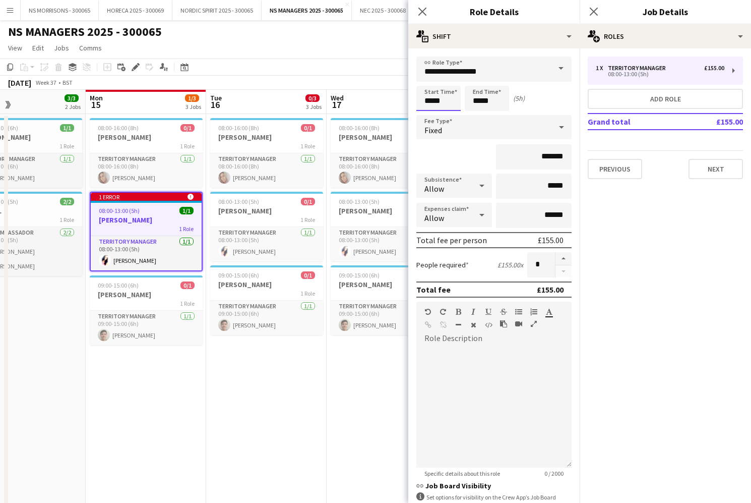
click at [437, 100] on body "Menu Boards Boards Boards All jobs Status Workforce Workforce My Workforce Recr…" at bounding box center [375, 410] width 751 height 821
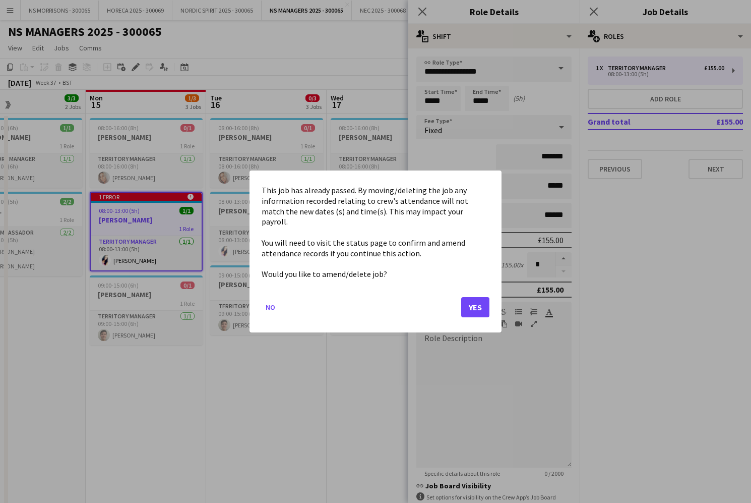
click at [477, 301] on button "Yes" at bounding box center [475, 307] width 28 height 20
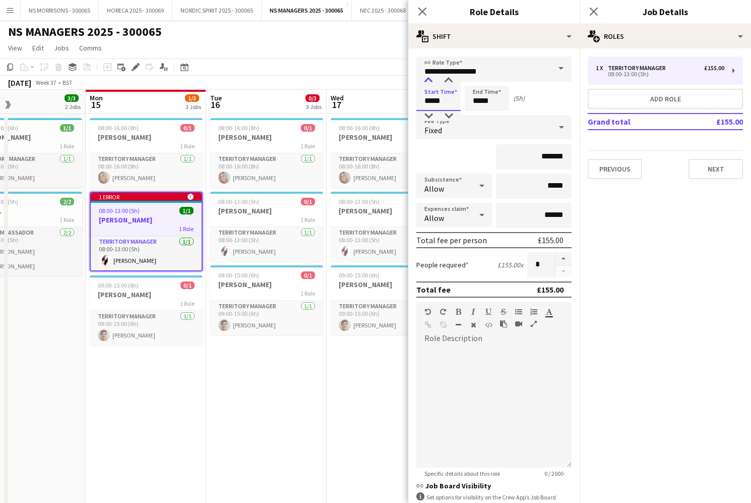
click at [429, 81] on div at bounding box center [428, 81] width 20 height 10
click at [429, 80] on div at bounding box center [428, 81] width 20 height 10
click at [429, 81] on div at bounding box center [428, 81] width 20 height 10
click at [429, 80] on div at bounding box center [428, 81] width 20 height 10
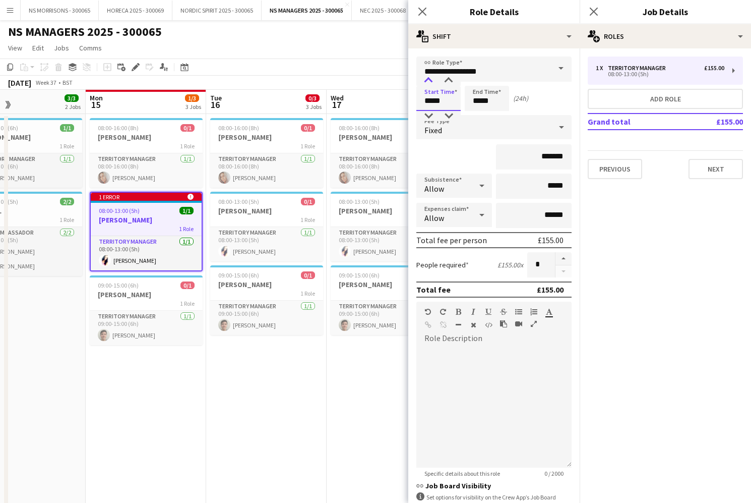
type input "*****"
click at [429, 80] on div at bounding box center [428, 81] width 20 height 10
drag, startPoint x: 476, startPoint y: 93, endPoint x: 475, endPoint y: 86, distance: 7.6
click at [476, 92] on input "*****" at bounding box center [487, 98] width 44 height 25
click at [476, 79] on div at bounding box center [477, 81] width 20 height 10
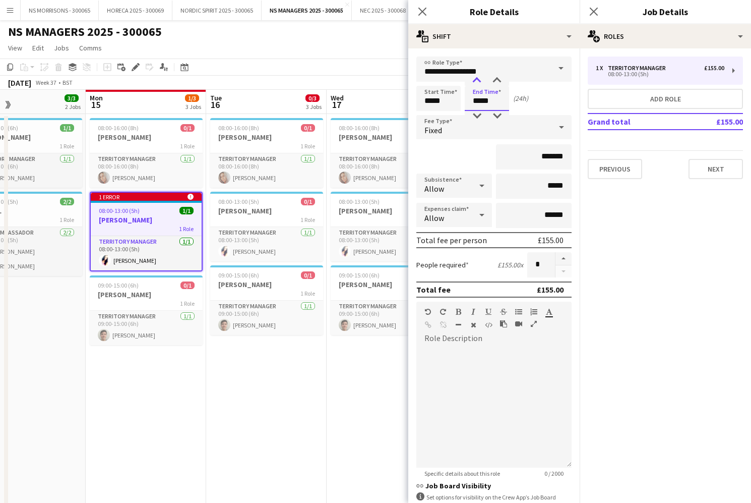
click at [476, 79] on div at bounding box center [477, 81] width 20 height 10
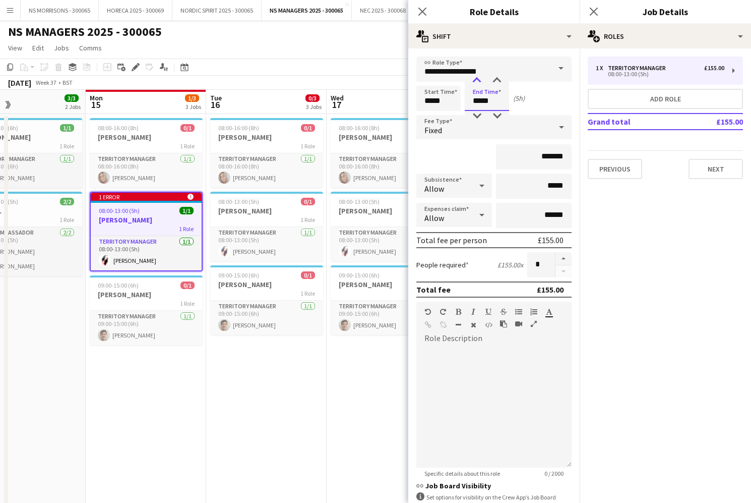
type input "*****"
drag, startPoint x: 474, startPoint y: 79, endPoint x: 442, endPoint y: 147, distance: 74.9
click at [474, 79] on div at bounding box center [477, 81] width 20 height 10
drag, startPoint x: 318, startPoint y: 405, endPoint x: 421, endPoint y: 341, distance: 121.6
click at [320, 404] on app-date-cell "08:00-16:00 (8h) 0/1 [PERSON_NAME] 1 Role Territory Manager [DATE] 08:00-16:00 …" at bounding box center [266, 459] width 120 height 690
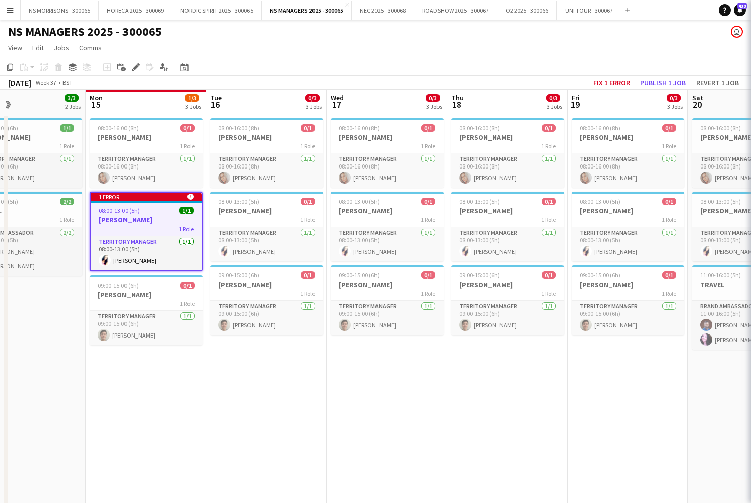
scroll to position [0, 274]
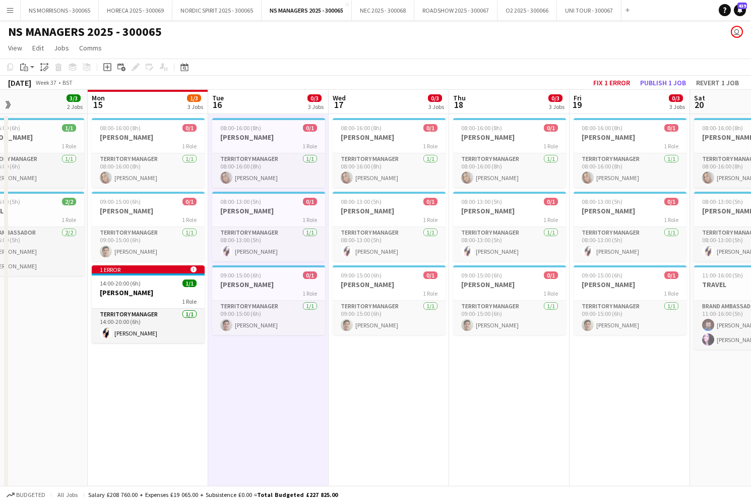
click at [653, 83] on button "Publish 1 job" at bounding box center [663, 82] width 54 height 13
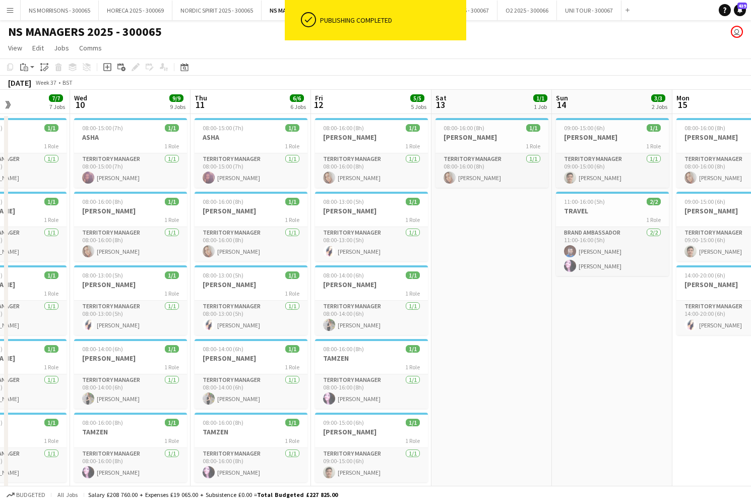
scroll to position [0, 266]
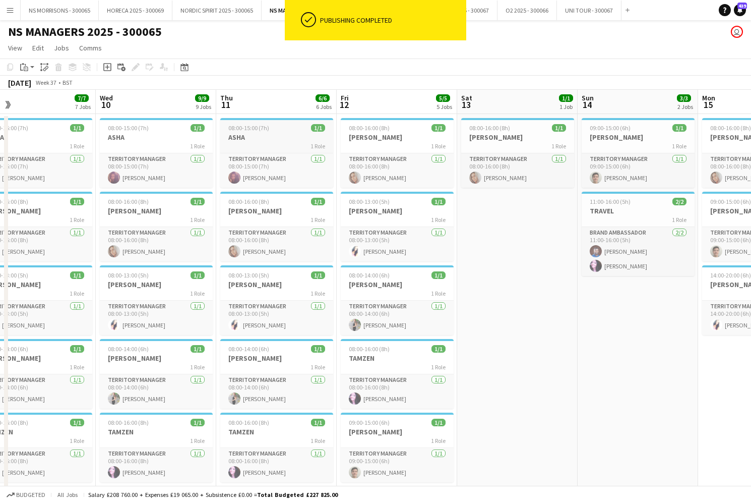
click at [263, 125] on span "08:00-15:00 (7h)" at bounding box center [248, 128] width 41 height 8
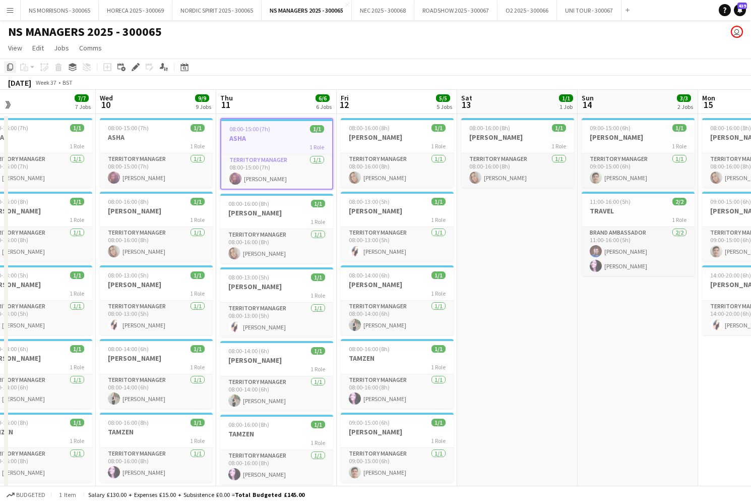
click at [12, 65] on icon "Copy" at bounding box center [10, 67] width 8 height 8
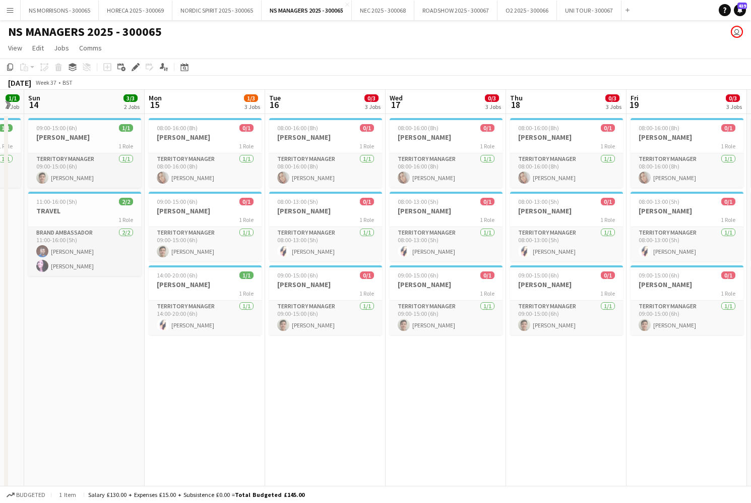
drag, startPoint x: 194, startPoint y: 381, endPoint x: 263, endPoint y: 368, distance: 70.2
click at [198, 378] on app-calendar-viewport "Thu 11 6/6 6 Jobs Fri 12 5/5 5 Jobs Sat 13 1/1 1 Job Sun 14 3/3 2 Jobs Mon 15 1…" at bounding box center [375, 447] width 751 height 714
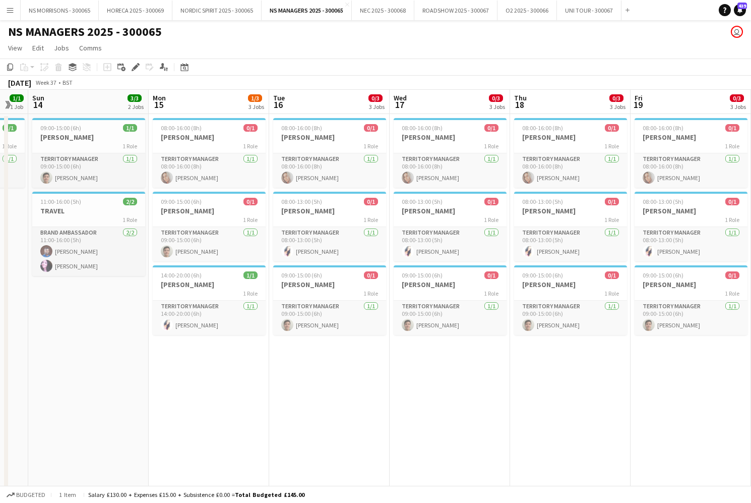
click at [319, 365] on app-date-cell "08:00-16:00 (8h) 0/1 [PERSON_NAME] 1 Role Territory Manager [DATE] 08:00-16:00 …" at bounding box center [329, 459] width 120 height 690
click at [208, 375] on app-date-cell "08:00-16:00 (8h) 0/1 [PERSON_NAME] 1 Role Territory Manager [DATE] 08:00-16:00 …" at bounding box center [209, 459] width 120 height 690
drag, startPoint x: 215, startPoint y: 372, endPoint x: 322, endPoint y: 373, distance: 107.4
click at [216, 372] on app-date-cell "08:00-16:00 (8h) 0/1 [PERSON_NAME] 1 Role Territory Manager [DATE] 08:00-16:00 …" at bounding box center [209, 459] width 120 height 690
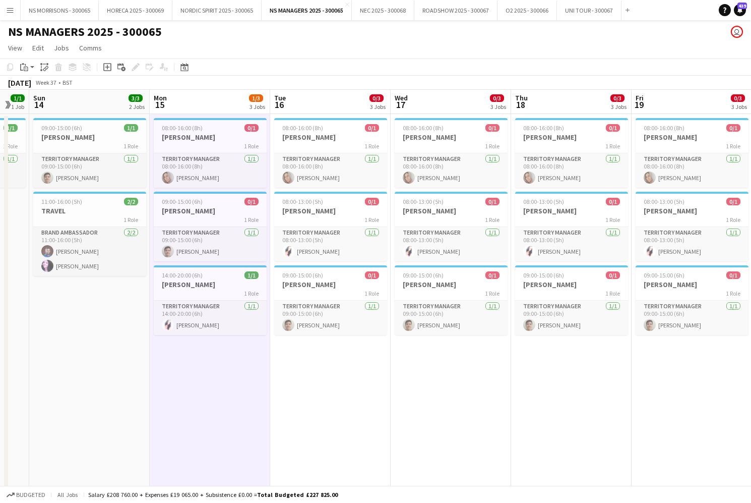
drag, startPoint x: 333, startPoint y: 374, endPoint x: 326, endPoint y: 368, distance: 9.0
click at [333, 374] on app-date-cell "08:00-16:00 (8h) 0/1 [PERSON_NAME] 1 Role Territory Manager [DATE] 08:00-16:00 …" at bounding box center [330, 459] width 120 height 690
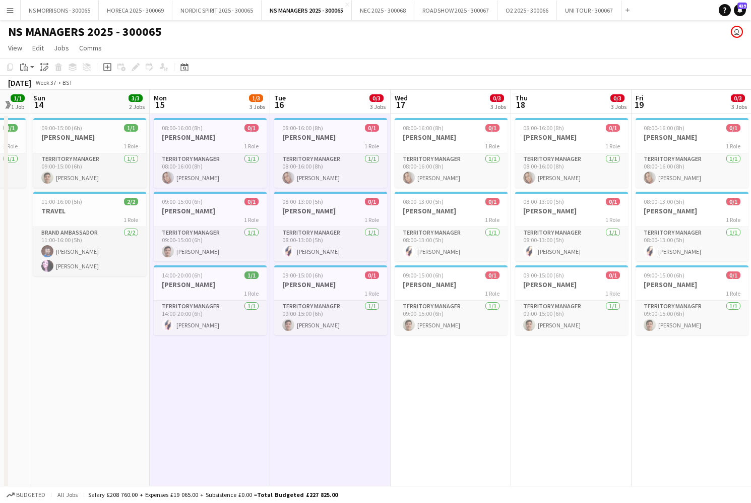
scroll to position [0, 333]
click at [25, 69] on icon "Paste" at bounding box center [24, 67] width 8 height 8
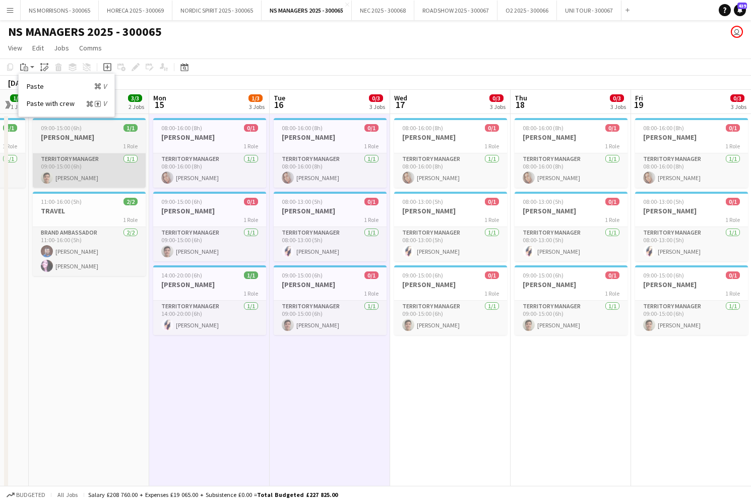
drag, startPoint x: 34, startPoint y: 102, endPoint x: 109, endPoint y: 178, distance: 106.6
click at [34, 103] on link "Paste with crew Command Shift V" at bounding box center [67, 103] width 80 height 9
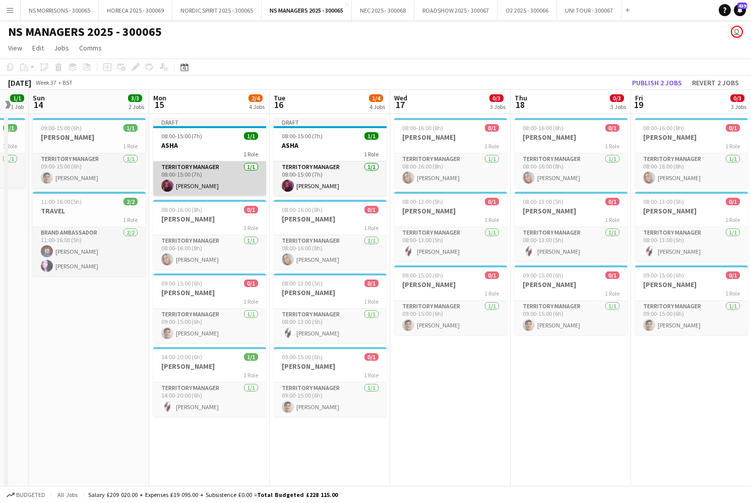
click at [206, 186] on app-card-role "Territory Manager [DATE] 08:00-15:00 (7h) [PERSON_NAME]" at bounding box center [209, 178] width 113 height 34
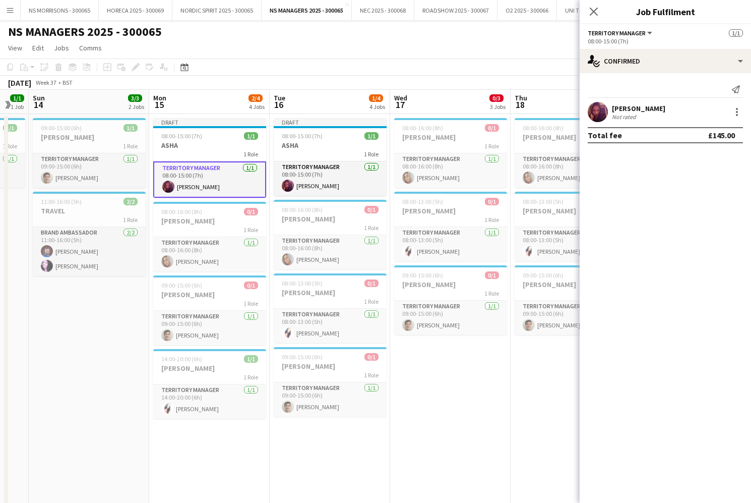
click at [90, 313] on app-date-cell "09:00-15:00 (6h) 1/1 [PERSON_NAME] 1 Role Territory Manager [DATE] 09:00-15:00 …" at bounding box center [89, 459] width 120 height 690
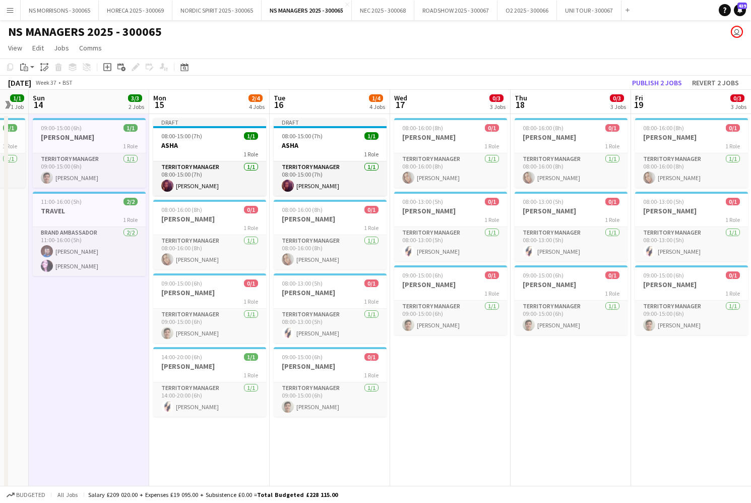
scroll to position [0, 331]
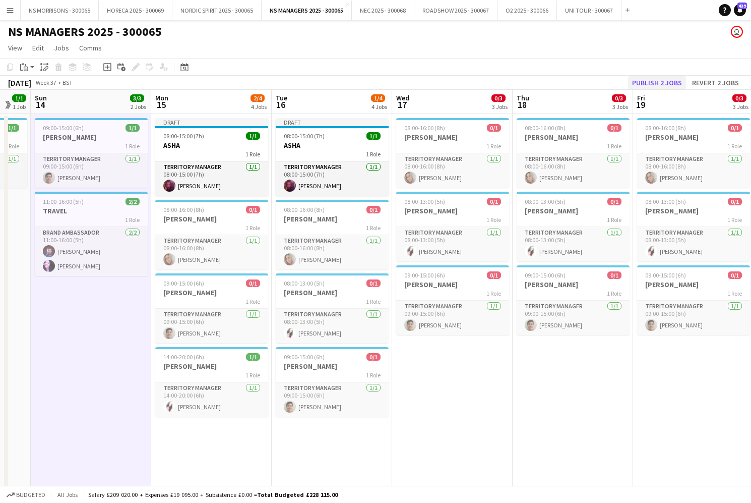
click at [655, 81] on button "Publish 2 jobs" at bounding box center [657, 82] width 58 height 13
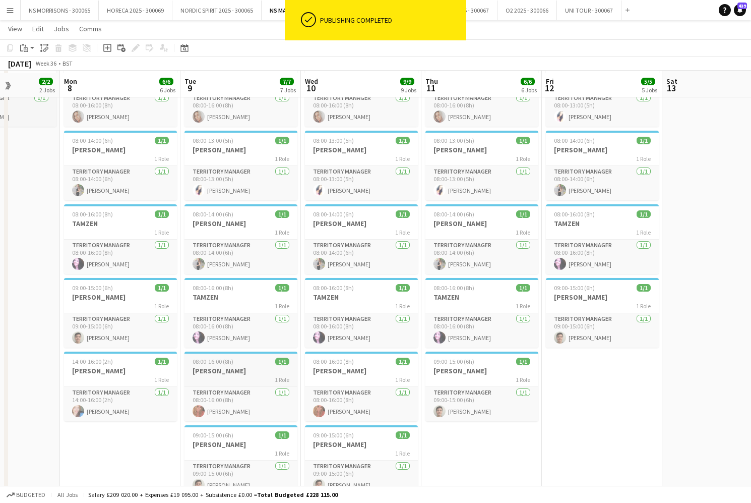
scroll to position [136, 0]
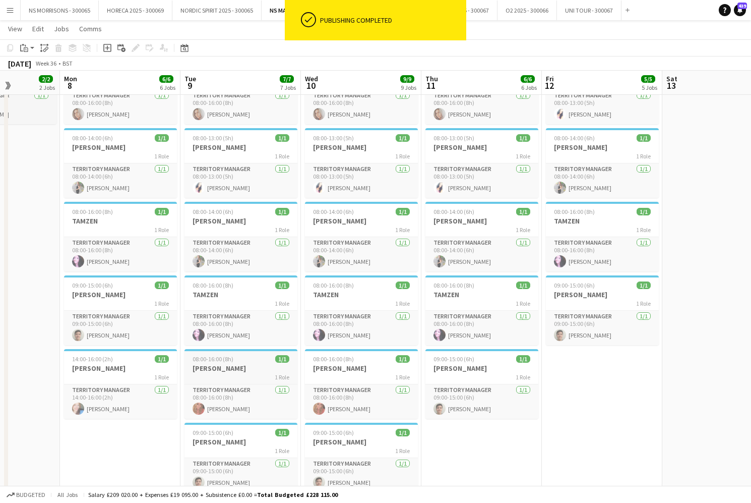
drag, startPoint x: 227, startPoint y: 364, endPoint x: 225, endPoint y: 353, distance: 10.8
click at [227, 364] on h3 "[PERSON_NAME]" at bounding box center [241, 367] width 113 height 9
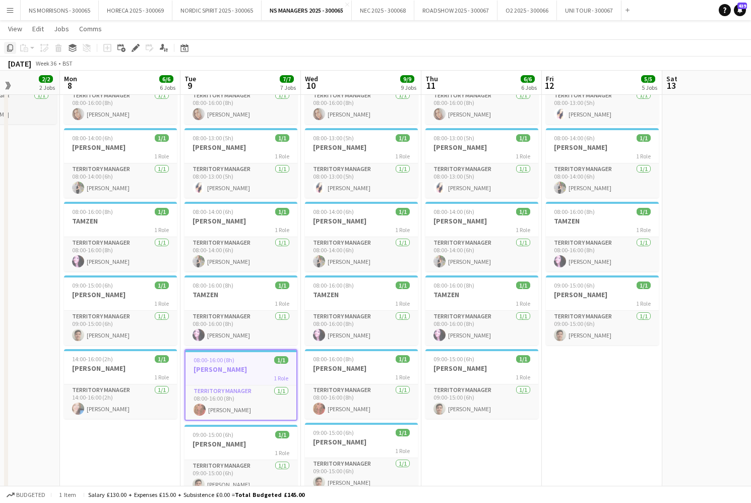
click at [10, 47] on icon "Copy" at bounding box center [10, 48] width 8 height 8
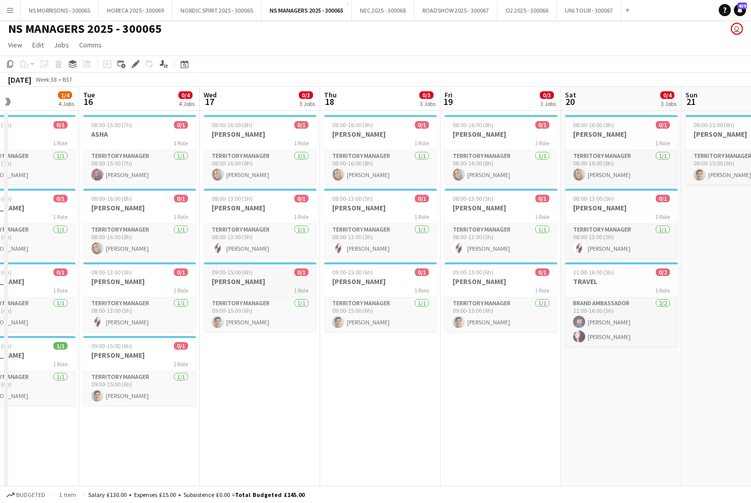
scroll to position [0, 261]
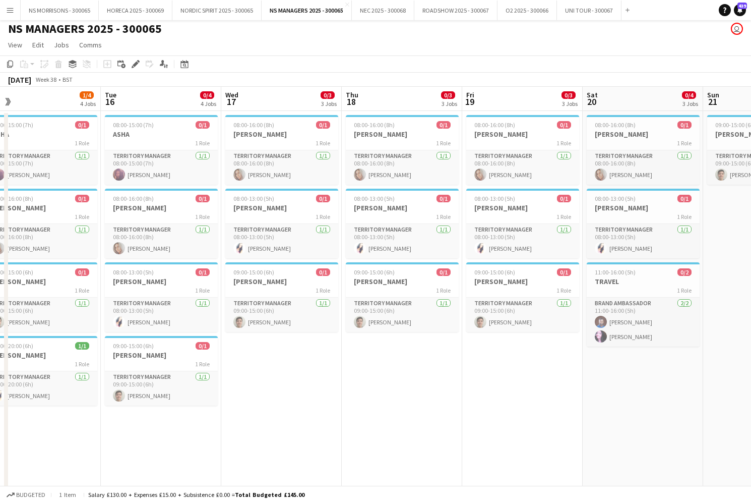
click at [80, 429] on app-date-cell "08:00-15:00 (7h) 0/1 ASHA 1 Role Territory Manager [DATE] 08:00-15:00 (7h) [PER…" at bounding box center [40, 456] width 120 height 690
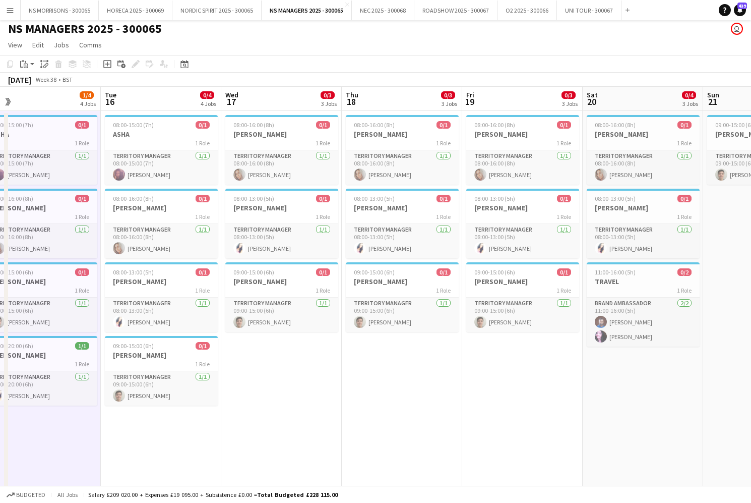
click at [289, 376] on app-date-cell "08:00-16:00 (8h) 0/1 [PERSON_NAME] 1 Role Territory Manager [DATE] 08:00-16:00 …" at bounding box center [281, 456] width 120 height 690
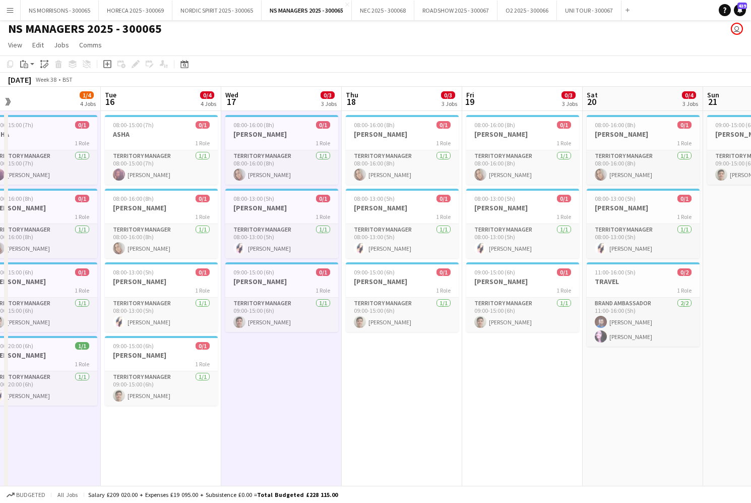
scroll to position [0, 260]
click at [402, 370] on app-date-cell "08:00-16:00 (8h) 0/1 [PERSON_NAME] 1 Role Territory Manager [DATE] 08:00-16:00 …" at bounding box center [402, 456] width 120 height 690
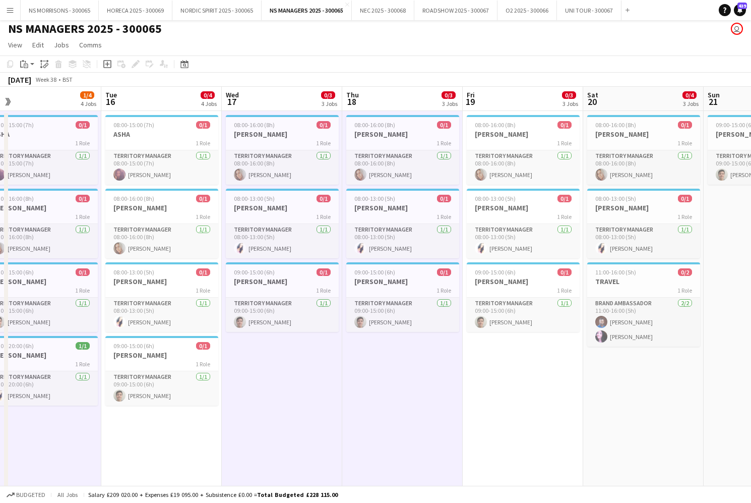
click at [563, 368] on app-date-cell "08:00-16:00 (8h) 0/1 [PERSON_NAME] 1 Role Territory Manager [DATE] 08:00-16:00 …" at bounding box center [523, 456] width 120 height 690
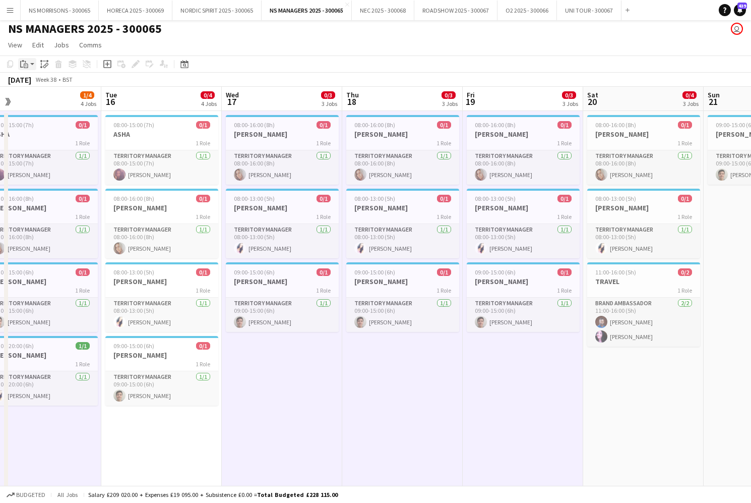
click at [25, 65] on icon at bounding box center [26, 65] width 2 height 1
click at [33, 99] on link "Paste with crew Command Shift V" at bounding box center [67, 100] width 80 height 9
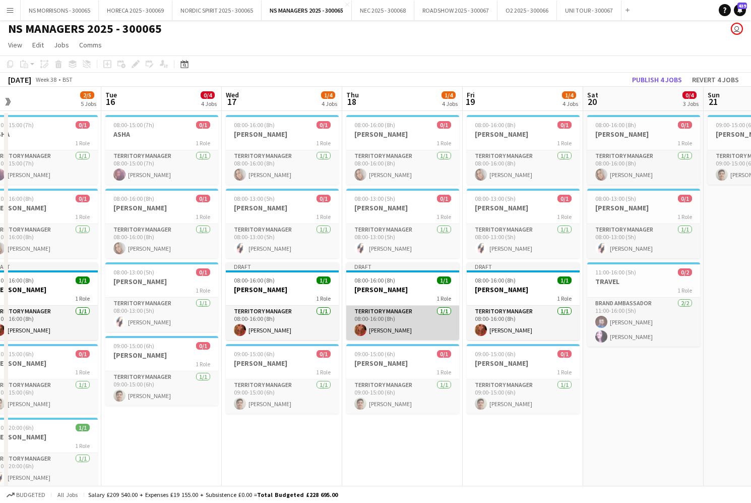
click at [399, 325] on app-card-role "Territory Manager [DATE] 08:00-16:00 (8h) [PERSON_NAME]" at bounding box center [402, 323] width 113 height 34
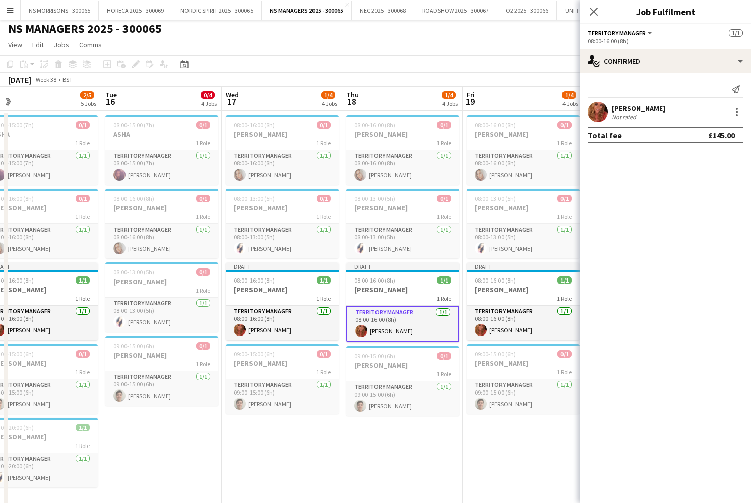
drag, startPoint x: 510, startPoint y: 319, endPoint x: 604, endPoint y: 180, distance: 167.4
click at [510, 319] on app-card-role "Territory Manager [DATE] 08:00-16:00 (8h) [PERSON_NAME]" at bounding box center [523, 323] width 113 height 34
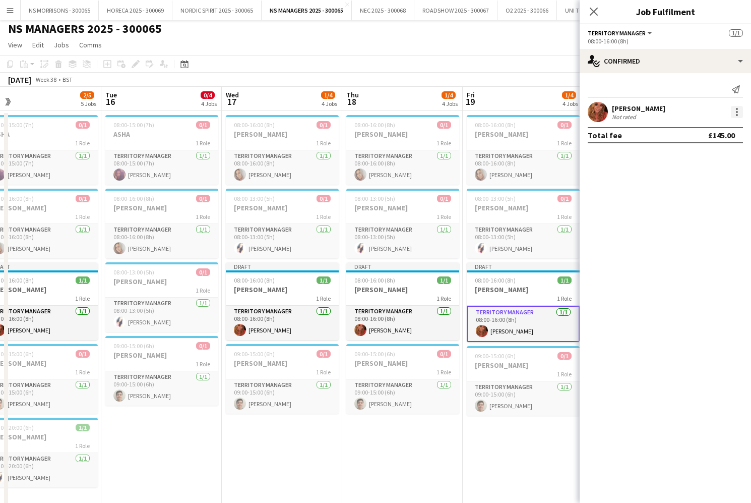
click at [738, 109] on div at bounding box center [737, 112] width 12 height 12
click at [719, 135] on button "Edit fee" at bounding box center [703, 130] width 79 height 24
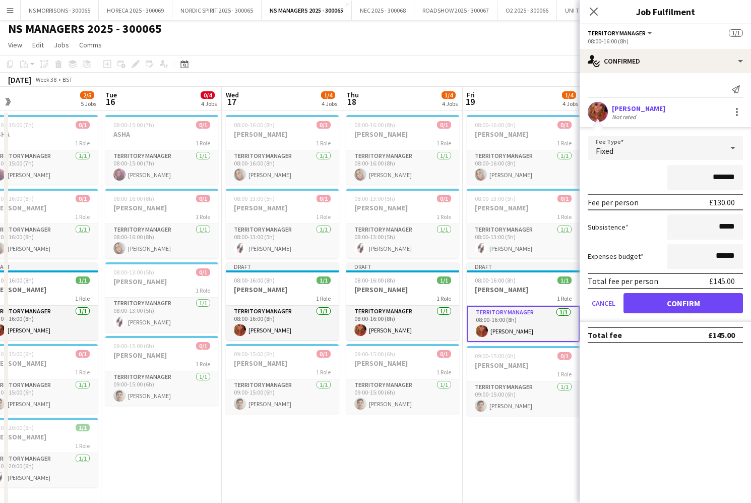
click at [720, 174] on input "*******" at bounding box center [705, 177] width 76 height 25
type input "*******"
click at [659, 306] on button "Confirm" at bounding box center [683, 303] width 119 height 20
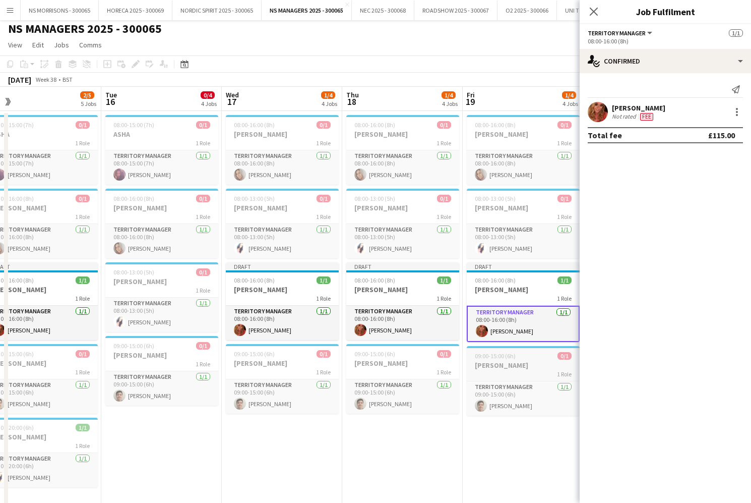
drag, startPoint x: 485, startPoint y: 472, endPoint x: 542, endPoint y: 347, distance: 137.6
click at [485, 472] on app-date-cell "08:00-16:00 (8h) 0/1 [PERSON_NAME] 1 Role Territory Manager [DATE] 08:00-16:00 …" at bounding box center [523, 456] width 120 height 690
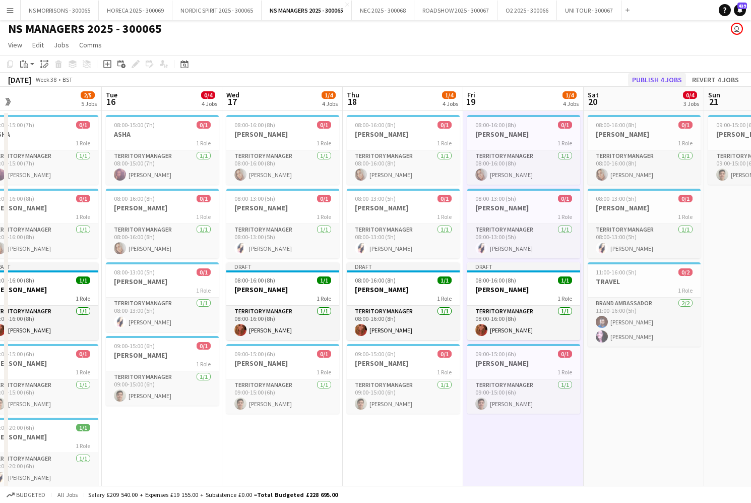
click at [646, 76] on button "Publish 4 jobs" at bounding box center [657, 79] width 58 height 13
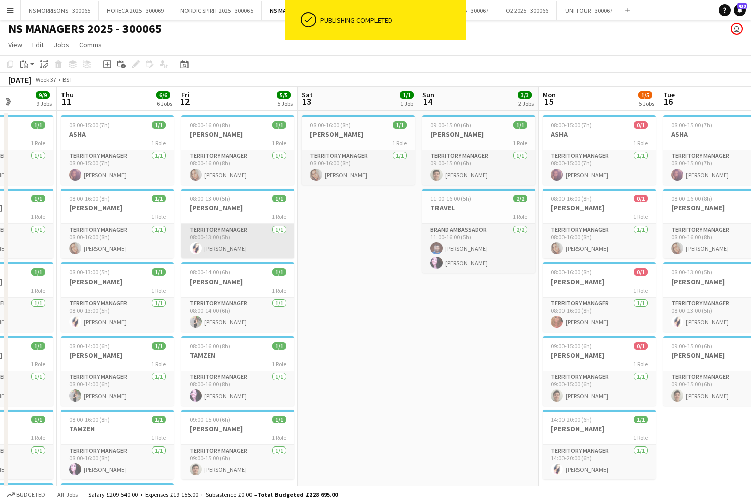
scroll to position [0, 292]
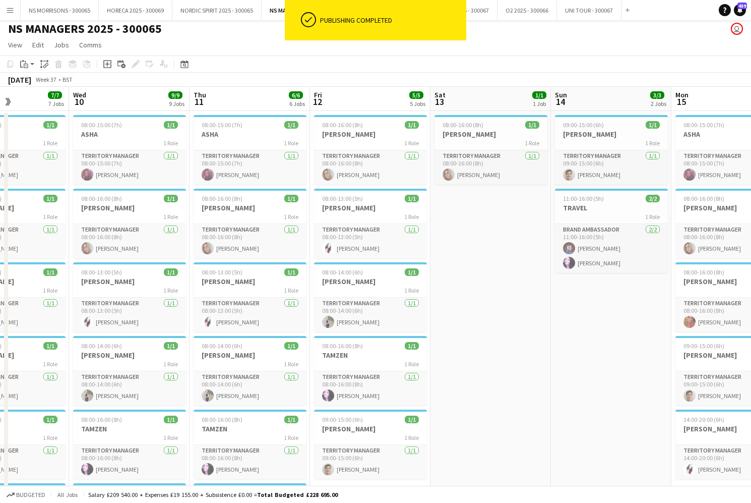
drag, startPoint x: 230, startPoint y: 428, endPoint x: 189, endPoint y: 373, distance: 68.8
click at [230, 427] on h3 "TAMZEN" at bounding box center [250, 428] width 113 height 9
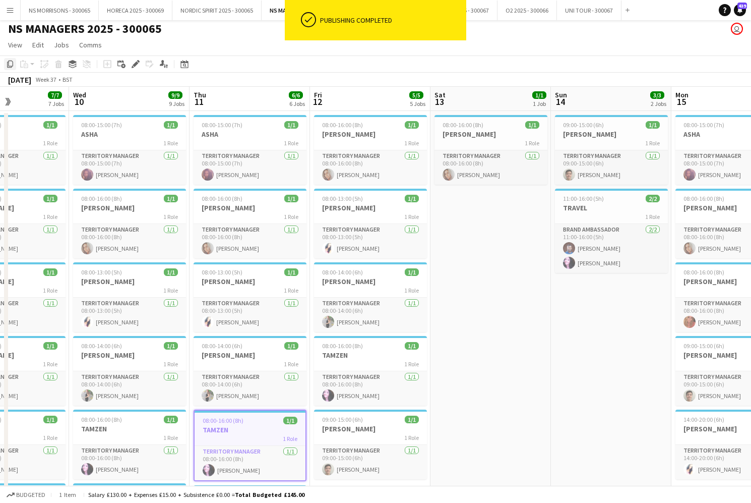
click at [8, 64] on icon "Copy" at bounding box center [10, 64] width 8 height 8
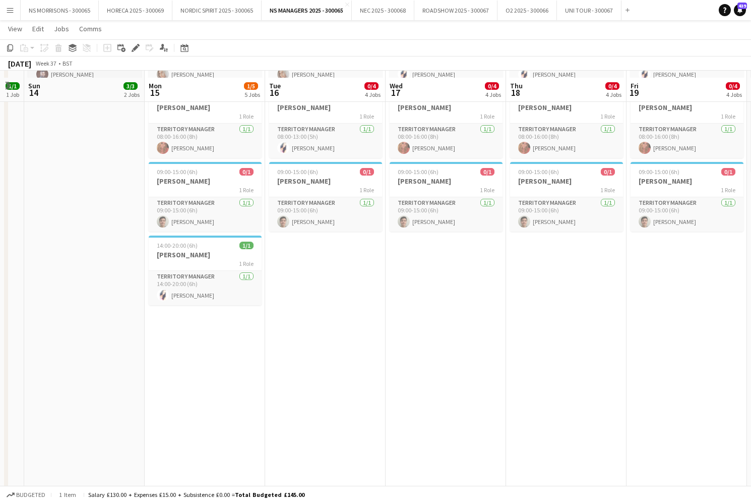
scroll to position [186, 0]
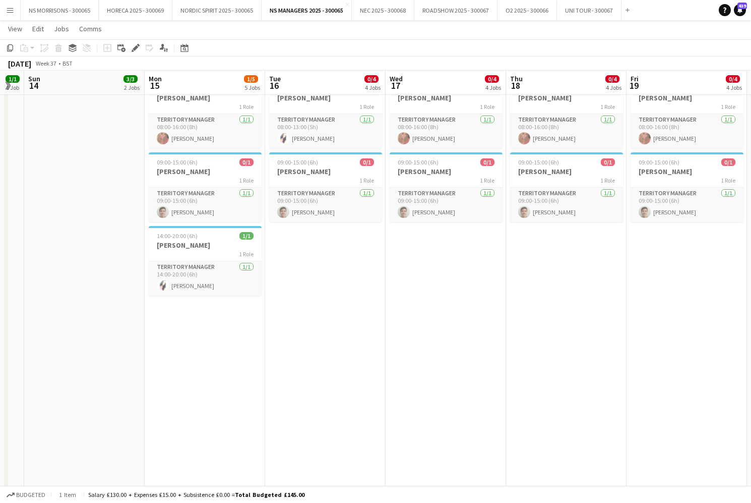
click at [200, 323] on app-date-cell "08:00-15:00 (7h) 0/1 ASHA 1 Role Territory Manager [DATE] 08:00-15:00 (7h) [PER…" at bounding box center [205, 272] width 120 height 690
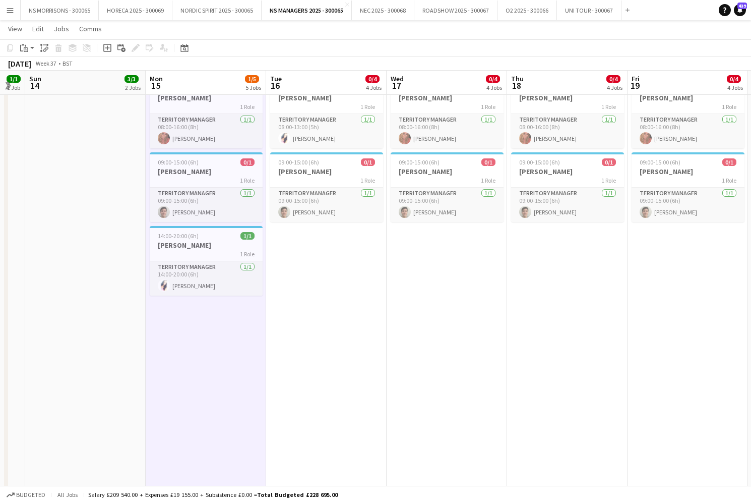
drag, startPoint x: 333, startPoint y: 257, endPoint x: 338, endPoint y: 257, distance: 5.6
click at [333, 257] on app-date-cell "08:00-15:00 (7h) 0/1 ASHA 1 Role Territory Manager [DATE] 08:00-15:00 (7h) [PER…" at bounding box center [326, 272] width 120 height 690
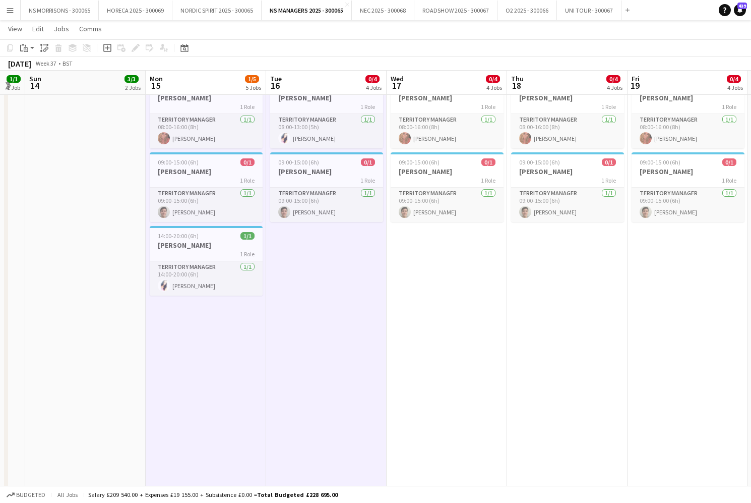
drag, startPoint x: 416, startPoint y: 256, endPoint x: 475, endPoint y: 256, distance: 59.0
click at [418, 256] on app-date-cell "08:00-16:00 (8h) 0/1 [PERSON_NAME] 1 Role Territory Manager [DATE] 08:00-16:00 …" at bounding box center [447, 272] width 120 height 690
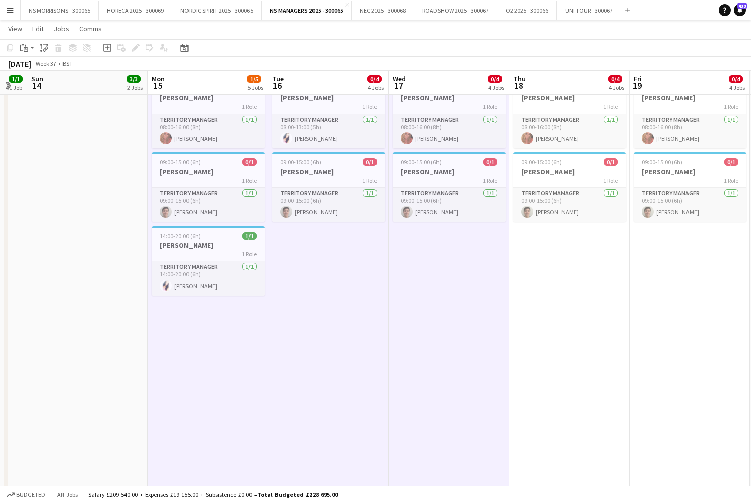
click at [568, 253] on app-date-cell "08:00-16:00 (8h) 0/1 [PERSON_NAME] 1 Role Territory Manager [DATE] 08:00-16:00 …" at bounding box center [569, 272] width 120 height 690
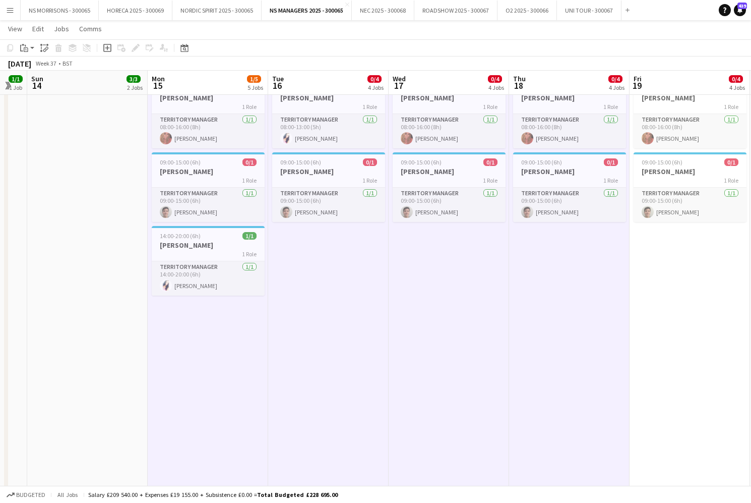
click at [638, 251] on app-date-cell "08:00-16:00 (8h) 0/1 [PERSON_NAME] 1 Role Territory Manager [DATE] 08:00-16:00 …" at bounding box center [690, 272] width 120 height 690
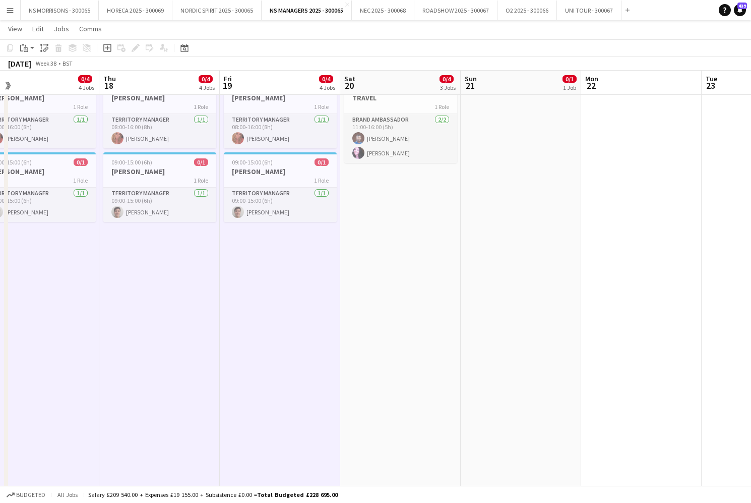
scroll to position [0, 289]
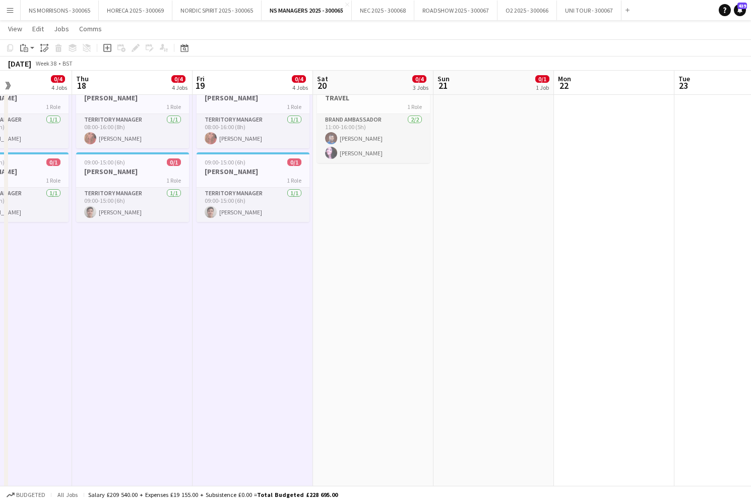
click at [478, 185] on app-date-cell "09:00-15:00 (6h) 0/1 [PERSON_NAME] 1 Role Territory Manager [DATE] 09:00-15:00 …" at bounding box center [494, 272] width 120 height 690
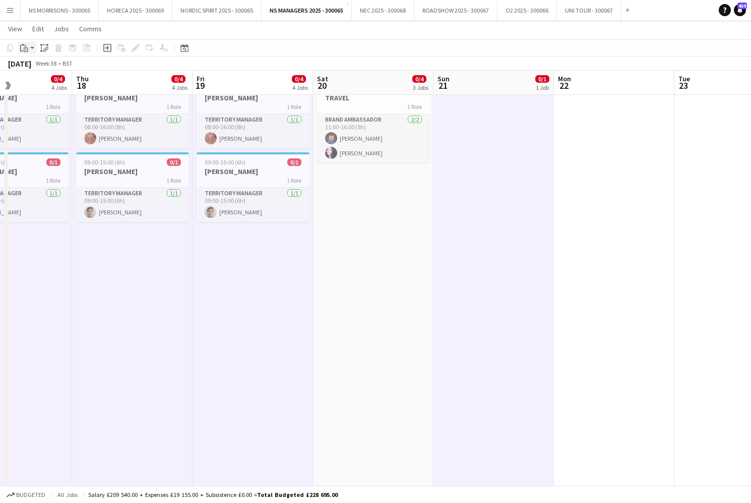
click at [25, 48] on icon "Paste" at bounding box center [24, 48] width 8 height 8
click at [33, 84] on link "Paste with crew Command Shift V" at bounding box center [67, 84] width 80 height 9
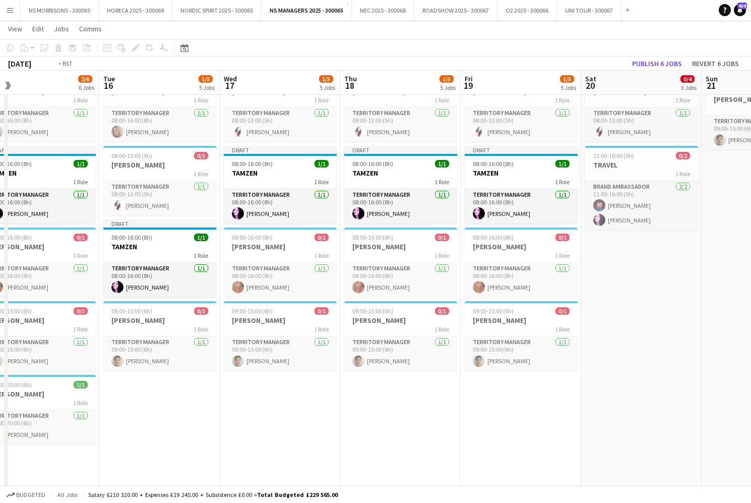
scroll to position [0, 207]
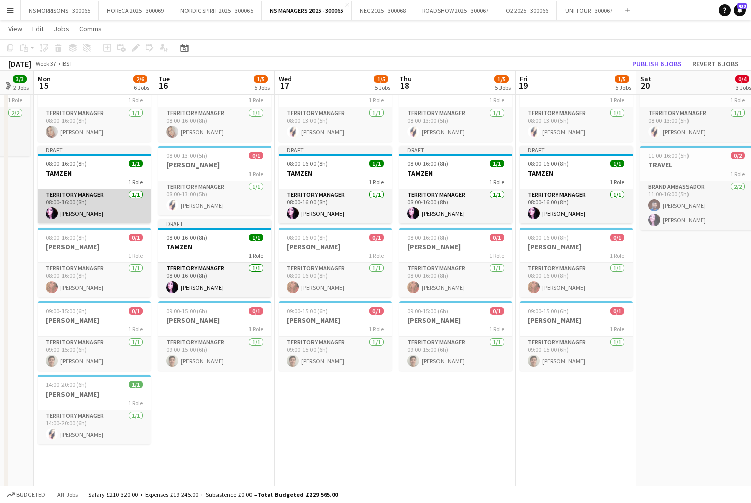
click at [79, 196] on app-card-role "Territory Manager [DATE] 08:00-16:00 (8h) [PERSON_NAME]" at bounding box center [94, 206] width 113 height 34
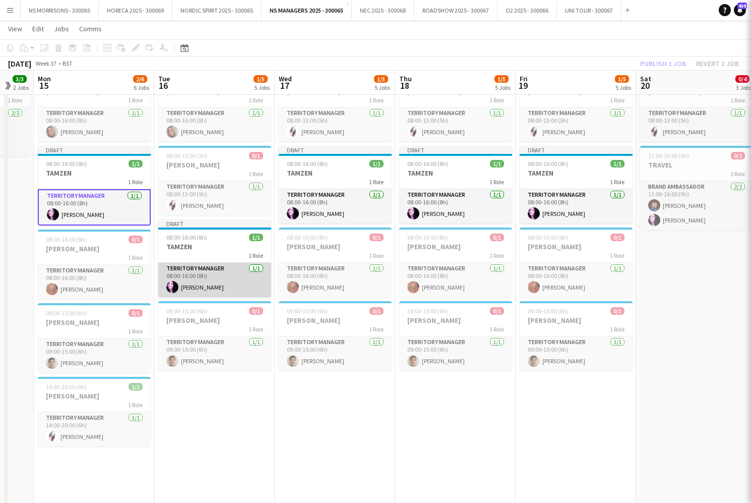
click at [208, 270] on app-card-role "Territory Manager [DATE] 08:00-16:00 (8h) [PERSON_NAME]" at bounding box center [214, 280] width 113 height 34
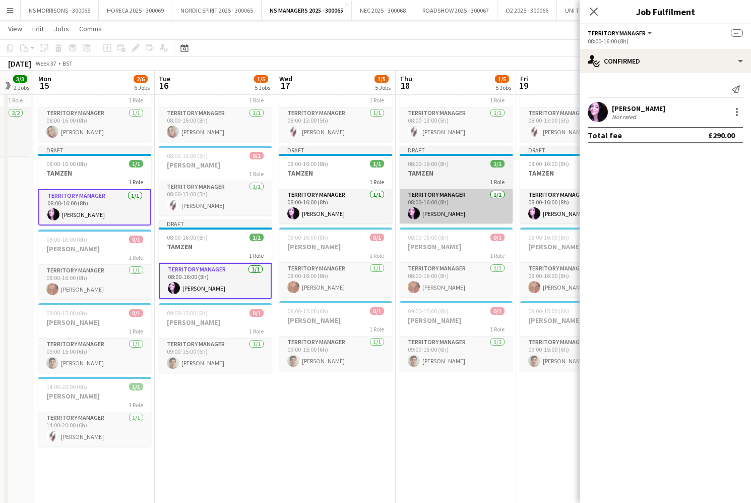
drag, startPoint x: 305, startPoint y: 203, endPoint x: 471, endPoint y: 198, distance: 167.0
click at [307, 203] on app-card-role "Territory Manager [DATE] 08:00-16:00 (8h) [PERSON_NAME]" at bounding box center [335, 206] width 113 height 34
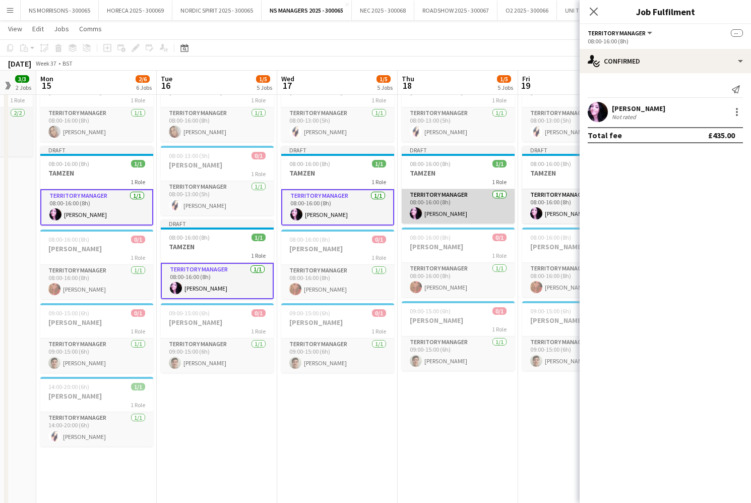
click at [477, 197] on app-card-role "Territory Manager [DATE] 08:00-16:00 (8h) [PERSON_NAME]" at bounding box center [458, 206] width 113 height 34
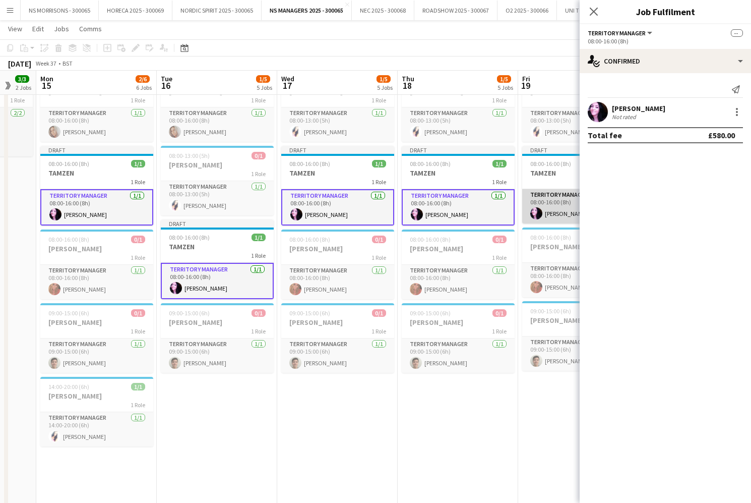
click at [541, 206] on app-card-role "Territory Manager [DATE] 08:00-16:00 (8h) [PERSON_NAME]" at bounding box center [578, 206] width 113 height 34
click at [740, 111] on div at bounding box center [737, 112] width 12 height 12
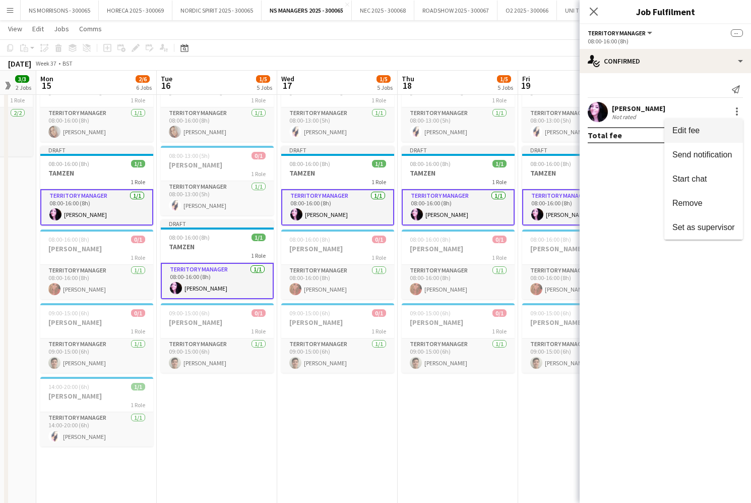
click at [722, 128] on span "Edit fee" at bounding box center [704, 130] width 63 height 9
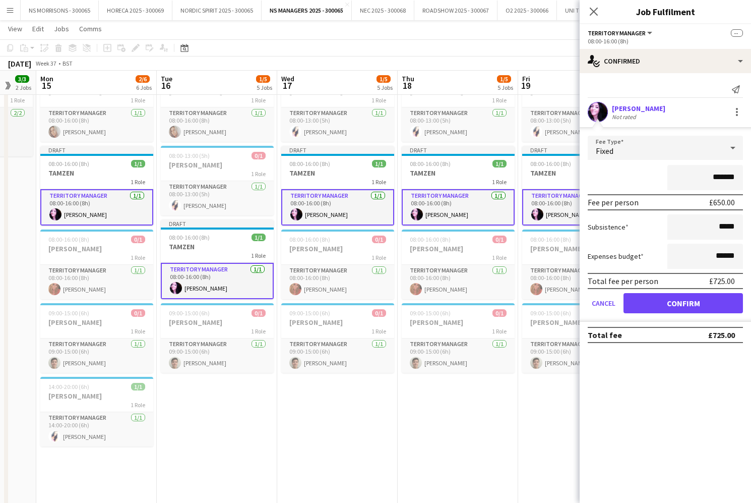
click at [720, 175] on input "*******" at bounding box center [705, 177] width 76 height 25
type input "*******"
click at [680, 309] on button "Confirm" at bounding box center [683, 303] width 119 height 20
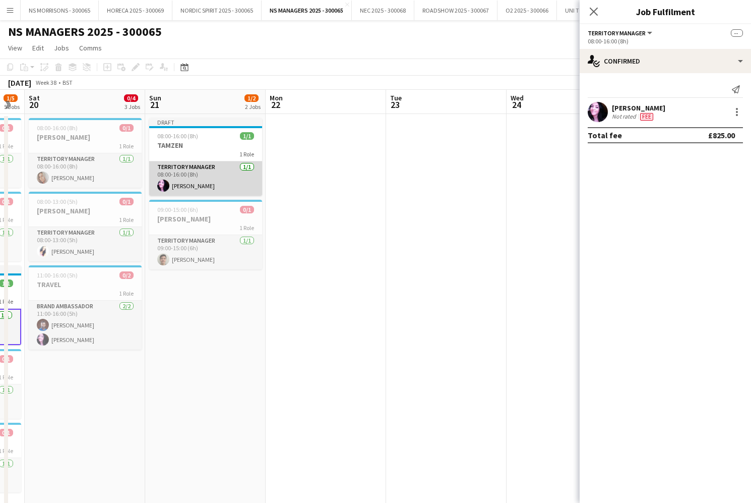
scroll to position [0, 0]
click at [193, 182] on app-card-role "Territory Manager [DATE] 08:00-16:00 (8h) [PERSON_NAME]" at bounding box center [205, 178] width 113 height 34
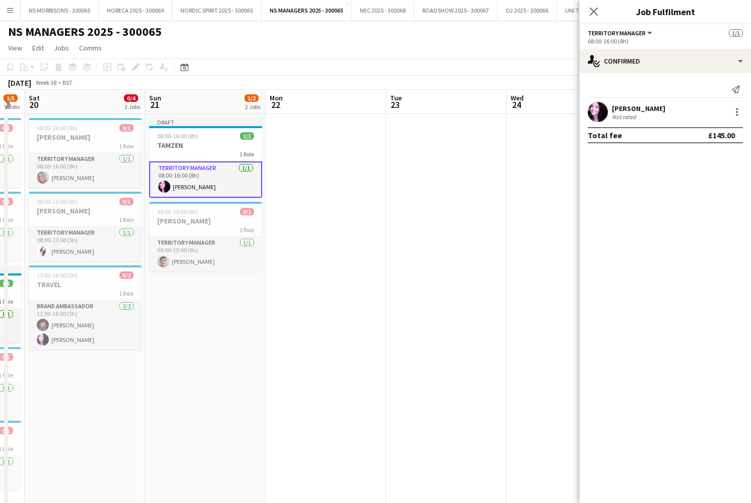
click at [196, 175] on app-card-role "Territory Manager [DATE] 08:00-16:00 (8h) [PERSON_NAME]" at bounding box center [205, 179] width 113 height 36
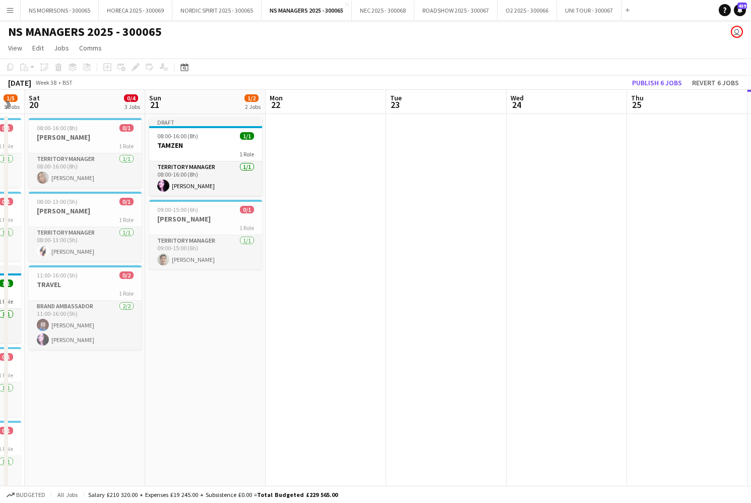
click at [349, 172] on app-date-cell at bounding box center [326, 459] width 120 height 690
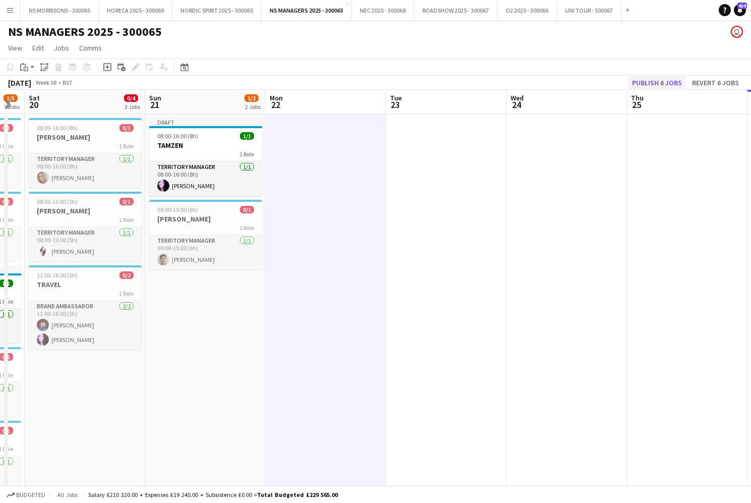
click at [665, 81] on button "Publish 6 jobs" at bounding box center [657, 82] width 58 height 13
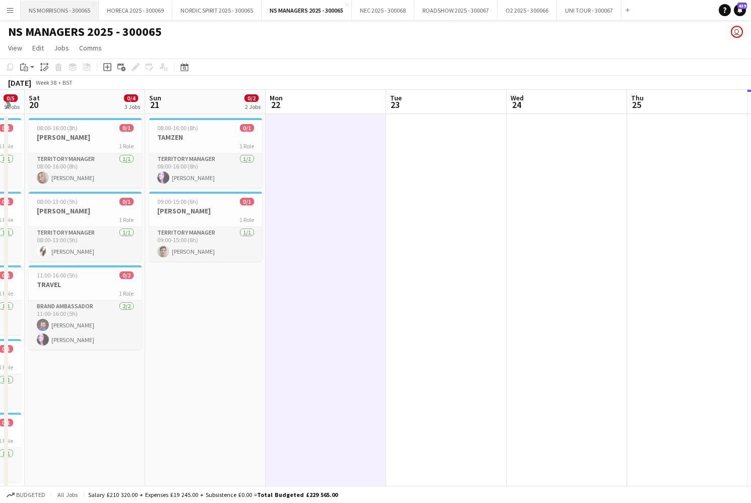
click at [66, 14] on button "NS MORRISONS - 300065 Close" at bounding box center [60, 11] width 78 height 20
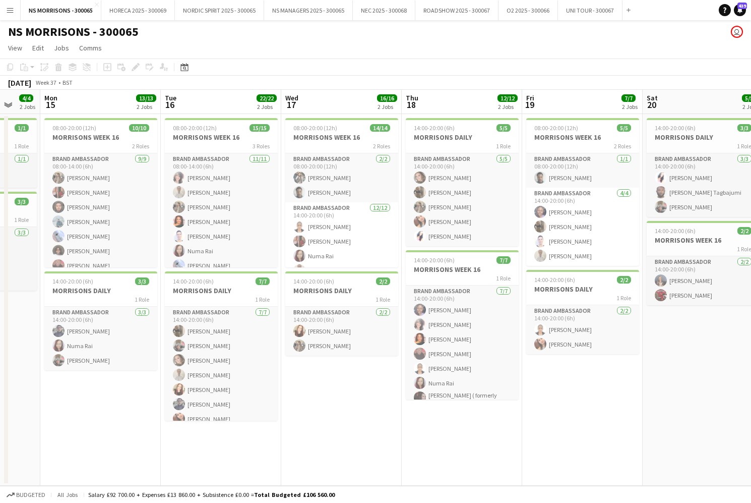
scroll to position [0, 320]
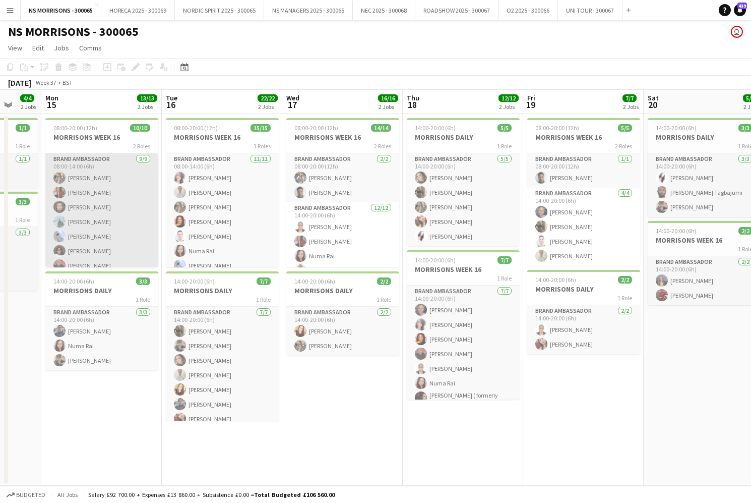
click at [119, 182] on app-card-role "Brand Ambassador [DATE] 08:00-14:00 (6h) [PERSON_NAME] [PERSON_NAME] [PERSON_NA…" at bounding box center [101, 228] width 113 height 151
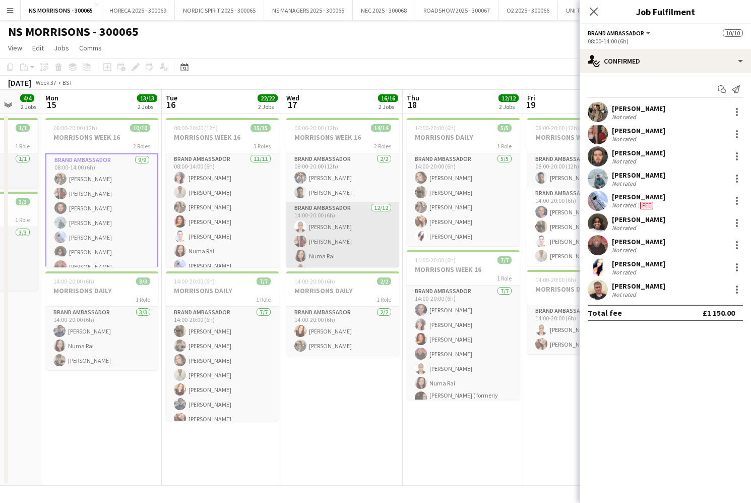
click at [336, 245] on app-card-role "Brand Ambassador [DATE] 14:00-20:00 (6h) [PERSON_NAME] [PERSON_NAME] [PERSON_NA…" at bounding box center [342, 299] width 113 height 195
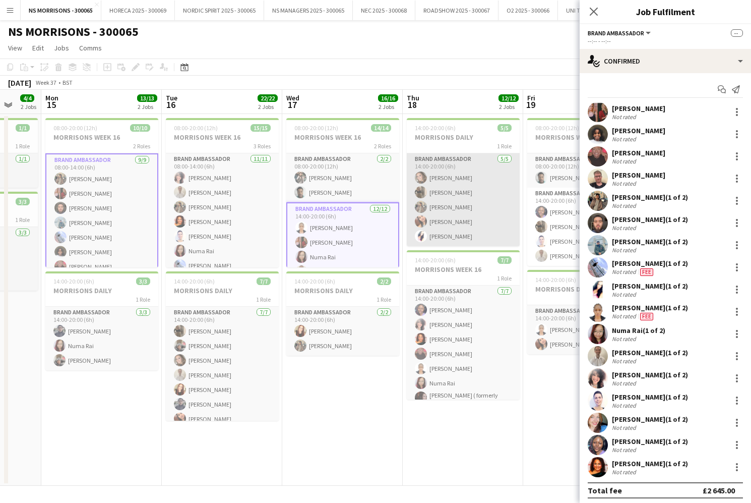
click at [442, 210] on app-card-role "Brand Ambassador [DATE] 14:00-20:00 (6h) [PERSON_NAME] [PERSON_NAME] [PERSON_NA…" at bounding box center [463, 199] width 113 height 93
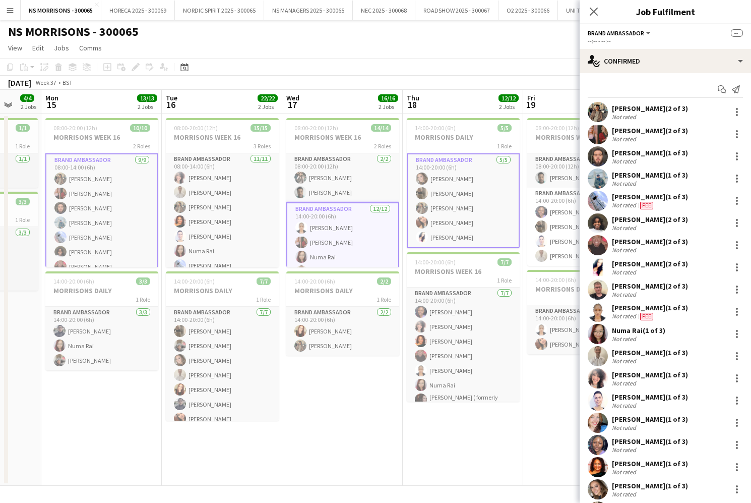
click at [443, 213] on app-card-role "Brand Ambassador [DATE] 14:00-20:00 (6h) [PERSON_NAME] [PERSON_NAME] [PERSON_NA…" at bounding box center [463, 200] width 113 height 95
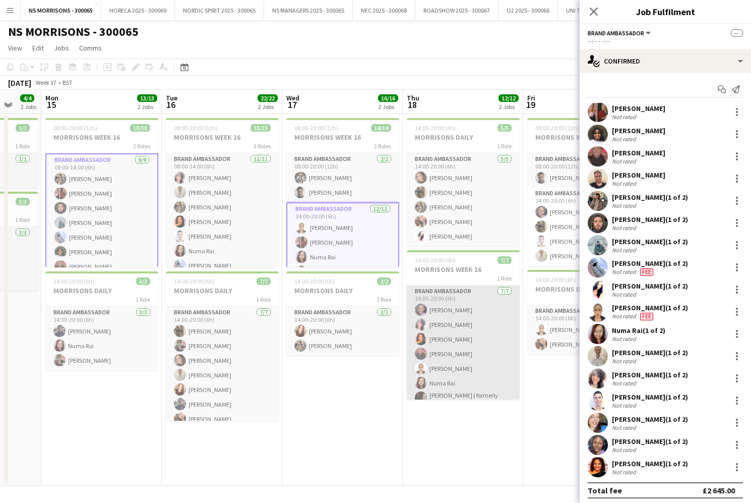
click at [467, 329] on app-card-role "Brand Ambassador [DATE] 14:00-20:00 (6h) [PERSON_NAME] [PERSON_NAME] [PERSON_NA…" at bounding box center [463, 347] width 113 height 125
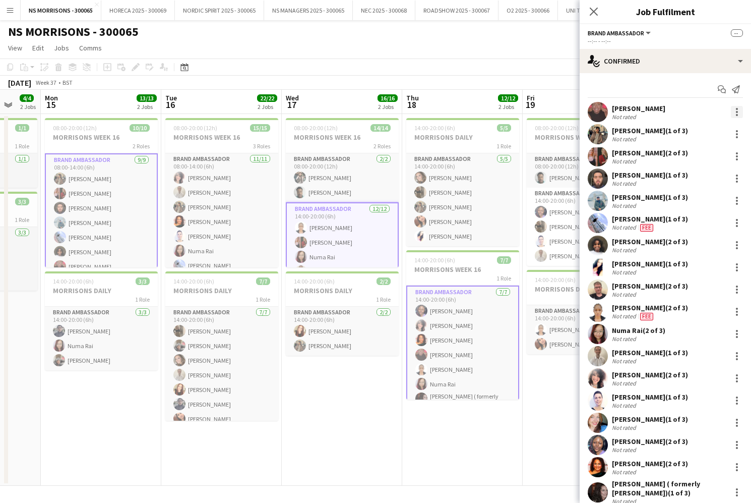
click at [737, 110] on div at bounding box center [737, 112] width 12 height 12
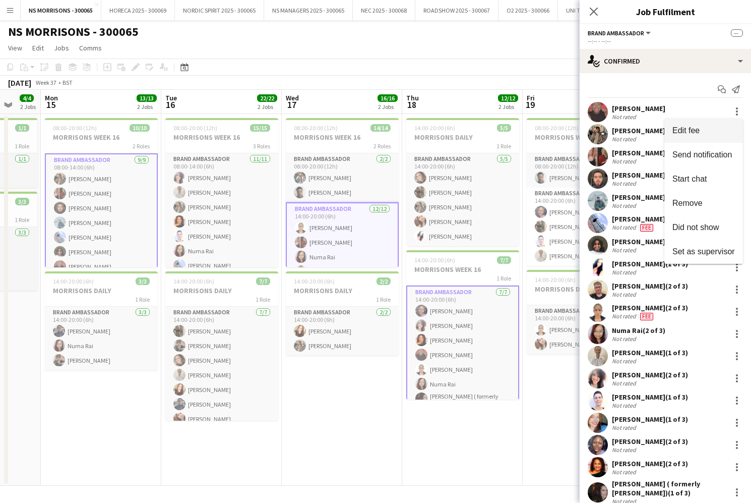
click at [726, 130] on span "Edit fee" at bounding box center [704, 130] width 63 height 9
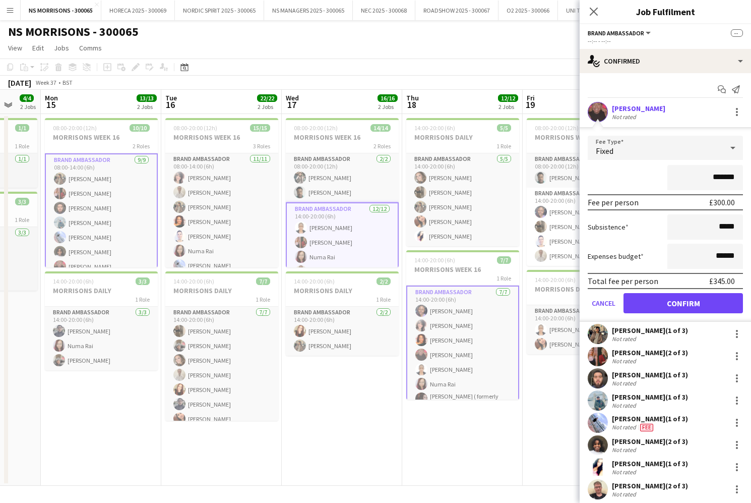
click at [721, 176] on input "*******" at bounding box center [705, 177] width 76 height 25
type input "*******"
drag, startPoint x: 658, startPoint y: 301, endPoint x: 634, endPoint y: 314, distance: 27.7
click at [658, 301] on button "Confirm" at bounding box center [683, 303] width 119 height 20
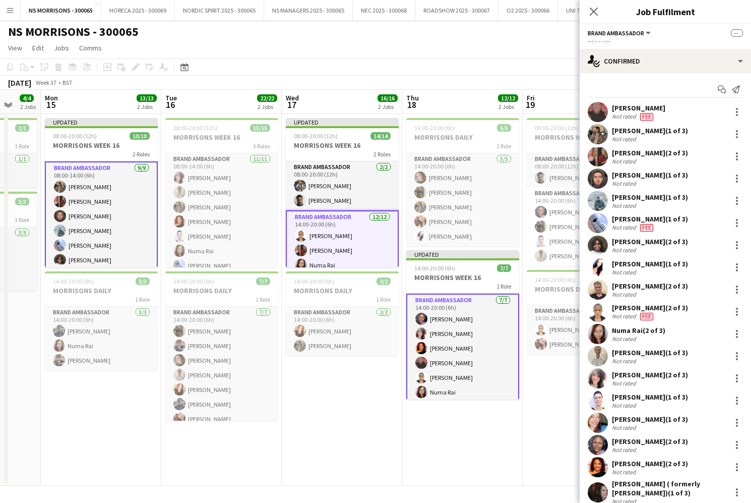
click at [367, 432] on app-date-cell "Updated 08:00-20:00 (12h) 14/14 MORRISONS WEEK 16 2 Roles Brand Ambassador [DAT…" at bounding box center [342, 300] width 120 height 372
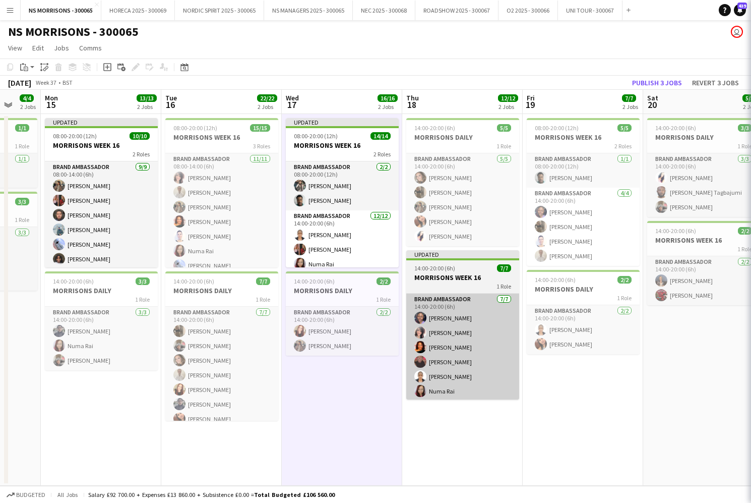
scroll to position [0, 318]
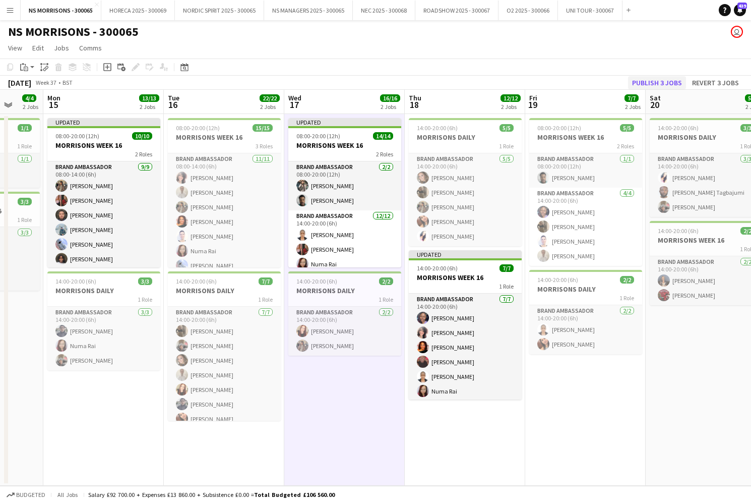
click at [645, 83] on button "Publish 3 jobs" at bounding box center [657, 82] width 58 height 13
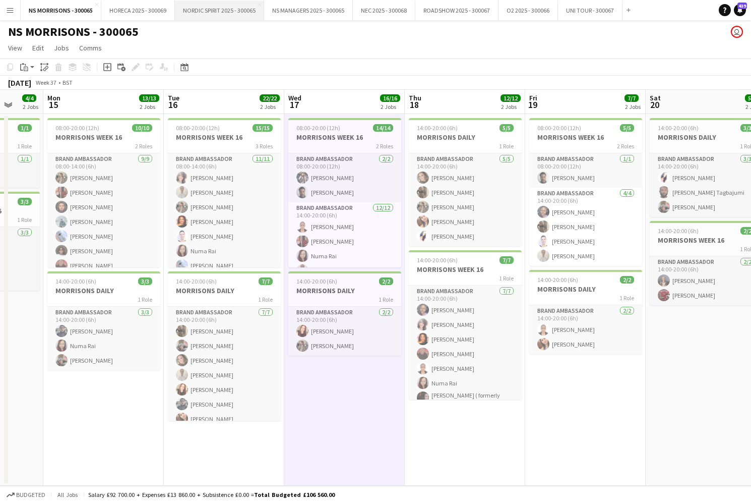
click at [218, 11] on button "NORDIC SPIRIT 2025 - 300065 Close" at bounding box center [219, 11] width 89 height 20
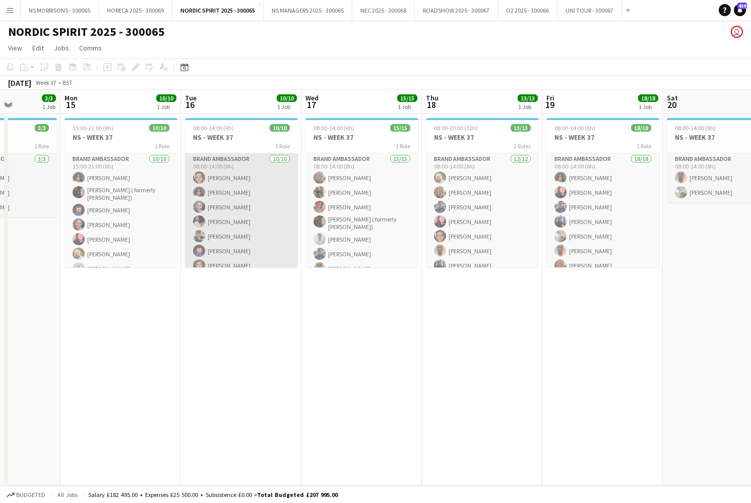
scroll to position [0, 298]
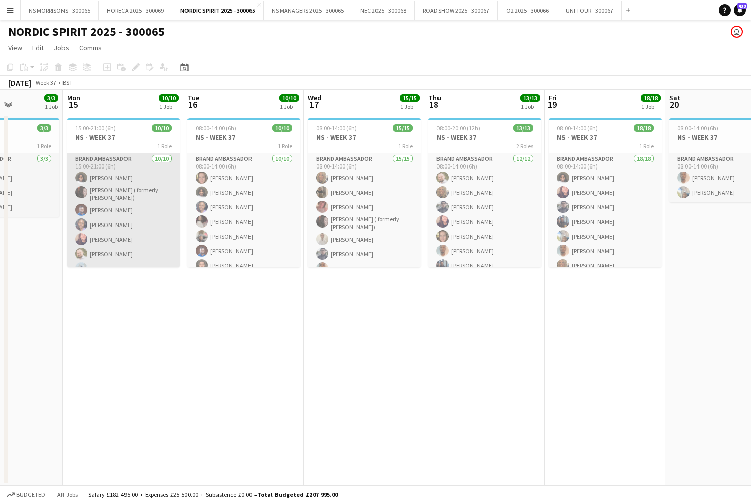
click at [118, 207] on app-card-role "Brand Ambassador [DATE] 15:00-21:00 (6h) [PERSON_NAME] [PERSON_NAME] ( formerly…" at bounding box center [123, 237] width 113 height 169
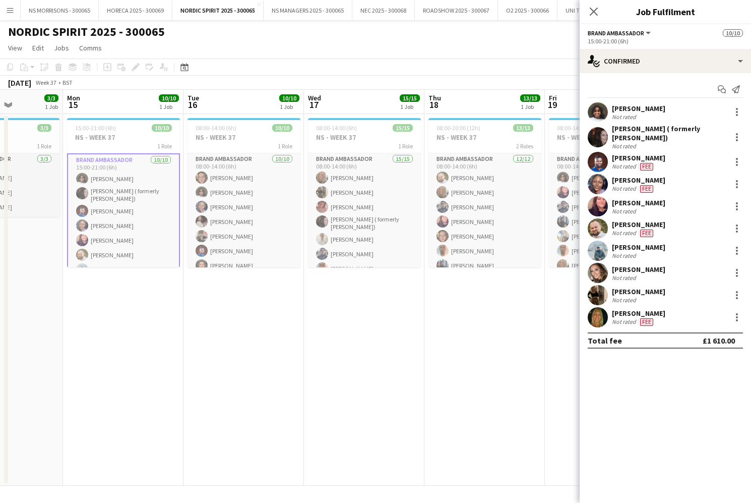
click at [301, 199] on app-date-cell "08:00-14:00 (6h) 10/10 NS - WEEK 37 1 Role Brand Ambassador [DATE] 08:00-14:00 …" at bounding box center [244, 300] width 120 height 372
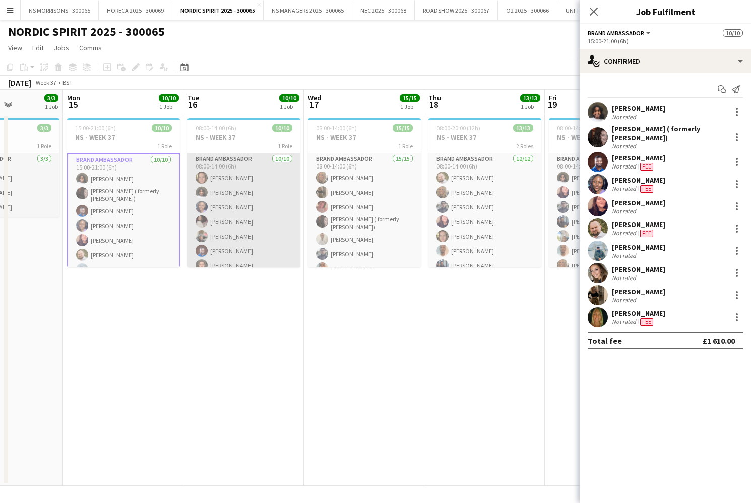
click at [266, 202] on app-card-role "Brand Ambassador [DATE] 08:00-14:00 (6h) [PERSON_NAME] [PERSON_NAME] [PERSON_NA…" at bounding box center [244, 236] width 113 height 166
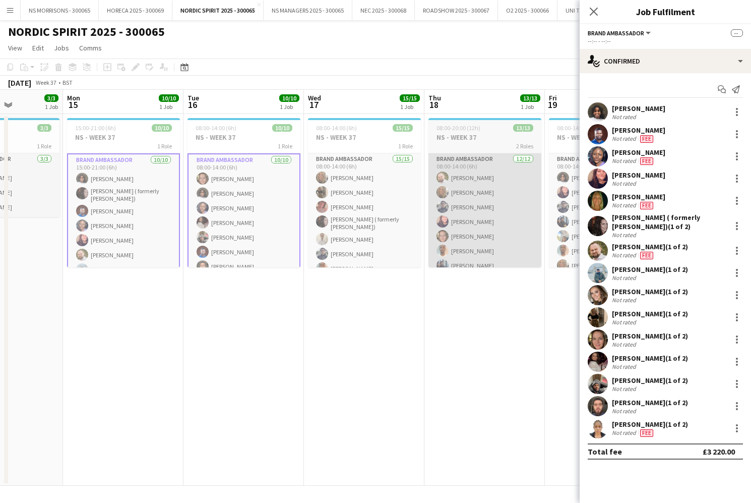
drag, startPoint x: 359, startPoint y: 197, endPoint x: 466, endPoint y: 197, distance: 106.4
click at [359, 197] on app-card-role "Brand Ambassador 15/15 08:00-14:00 (6h) [PERSON_NAME] [PERSON_NAME] [PERSON_NAM…" at bounding box center [364, 274] width 113 height 242
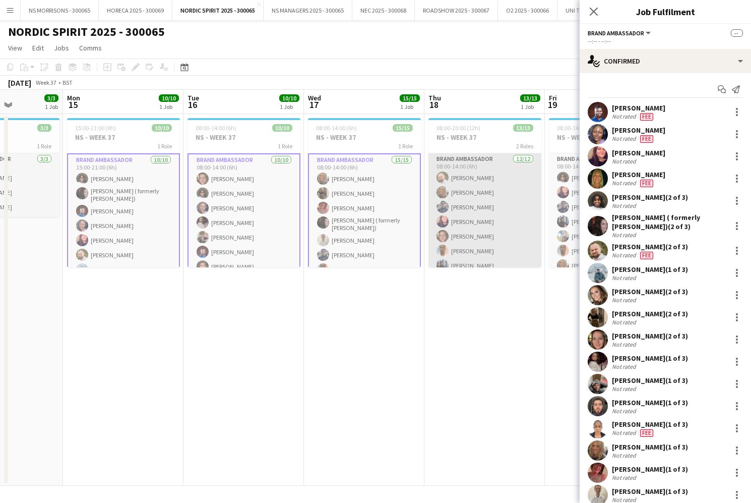
click at [466, 197] on app-card-role "Brand Ambassador [DATE] 08:00-14:00 (6h) [PERSON_NAME] [PERSON_NAME] [PERSON_NA…" at bounding box center [485, 250] width 113 height 195
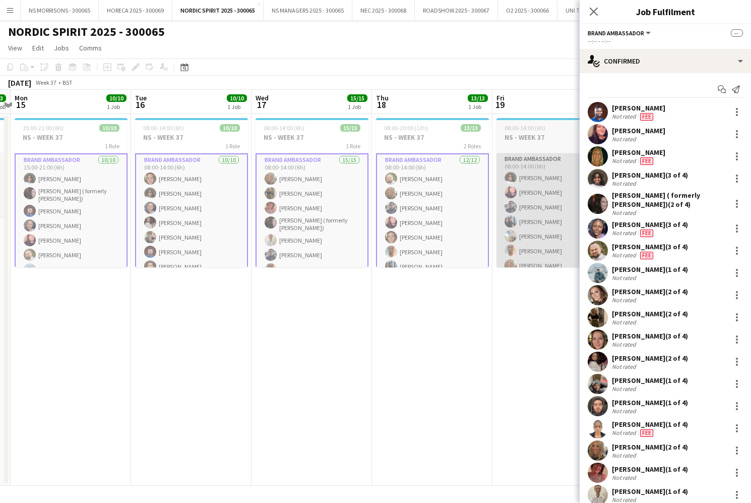
scroll to position [0, 351]
click at [535, 198] on app-card-role "Brand Ambassador 18/18 08:00-14:00 (6h) [PERSON_NAME] [PERSON_NAME] [PERSON_NAM…" at bounding box center [552, 296] width 113 height 286
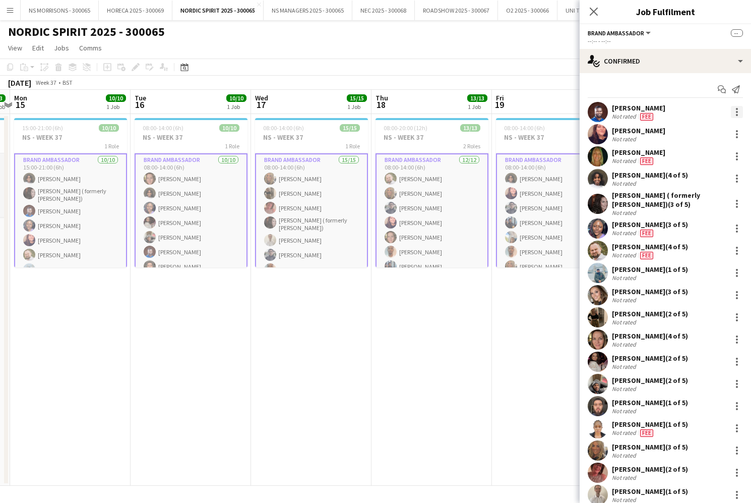
click at [739, 111] on div at bounding box center [737, 112] width 12 height 12
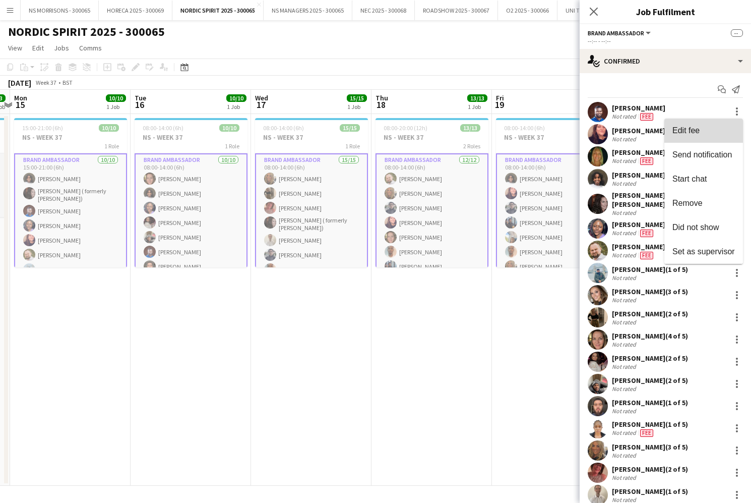
click at [713, 131] on span "Edit fee" at bounding box center [704, 130] width 63 height 9
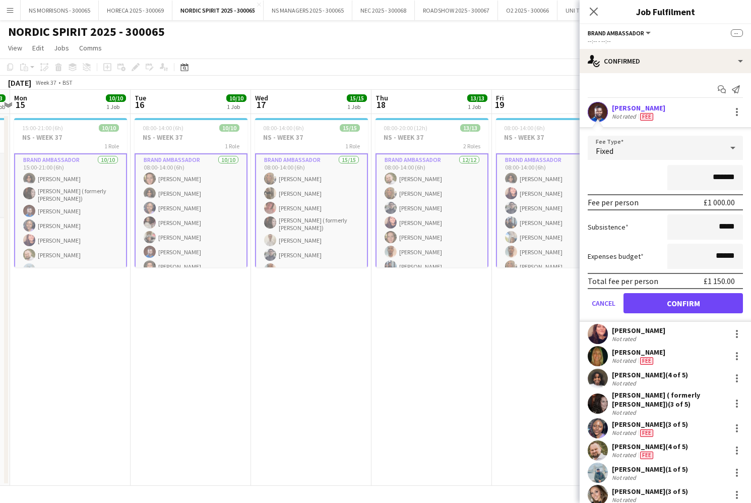
click at [720, 176] on input "*******" at bounding box center [705, 177] width 76 height 25
type input "*******"
drag, startPoint x: 675, startPoint y: 303, endPoint x: 660, endPoint y: 307, distance: 15.4
click at [673, 303] on button "Confirm" at bounding box center [683, 303] width 119 height 20
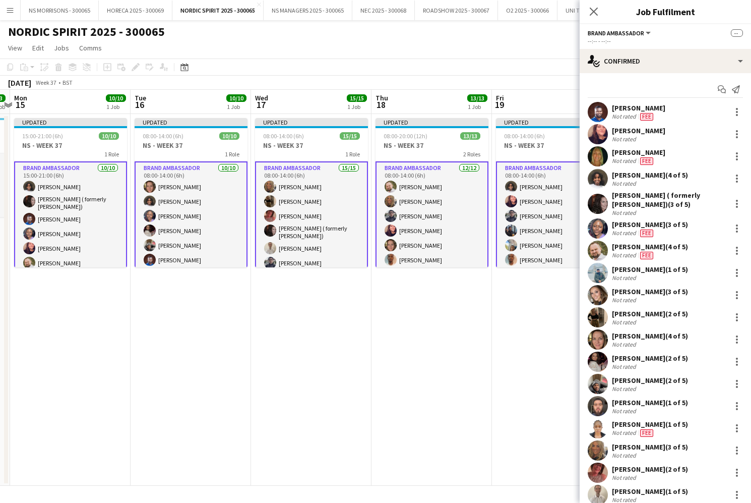
click at [517, 328] on app-date-cell "Updated 08:00-14:00 (6h) 18/18 NS - WEEK 37 1 Role Brand Ambassador 18/18 08:00…" at bounding box center [552, 300] width 120 height 372
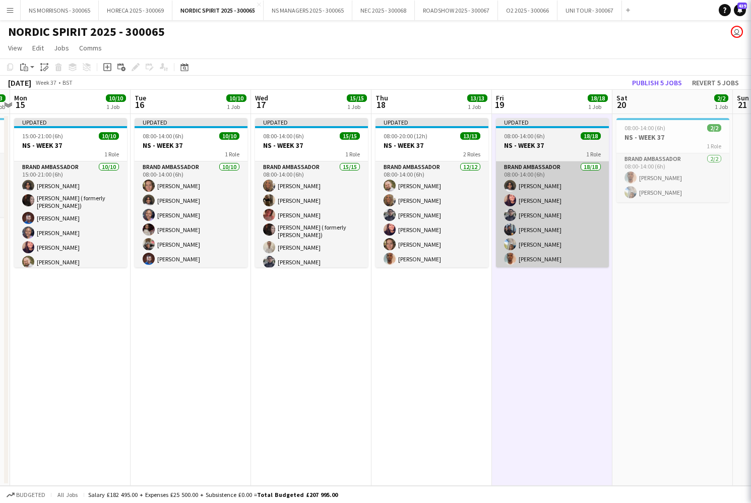
scroll to position [0, 351]
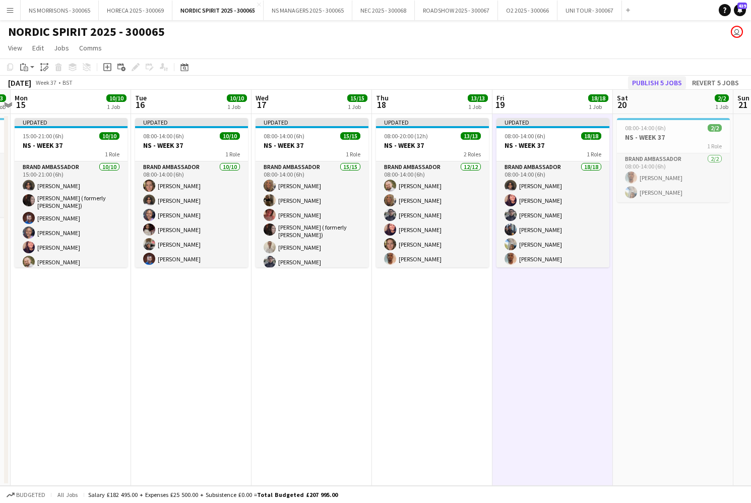
click at [649, 84] on button "Publish 5 jobs" at bounding box center [657, 82] width 58 height 13
